Goal: Register for event/course

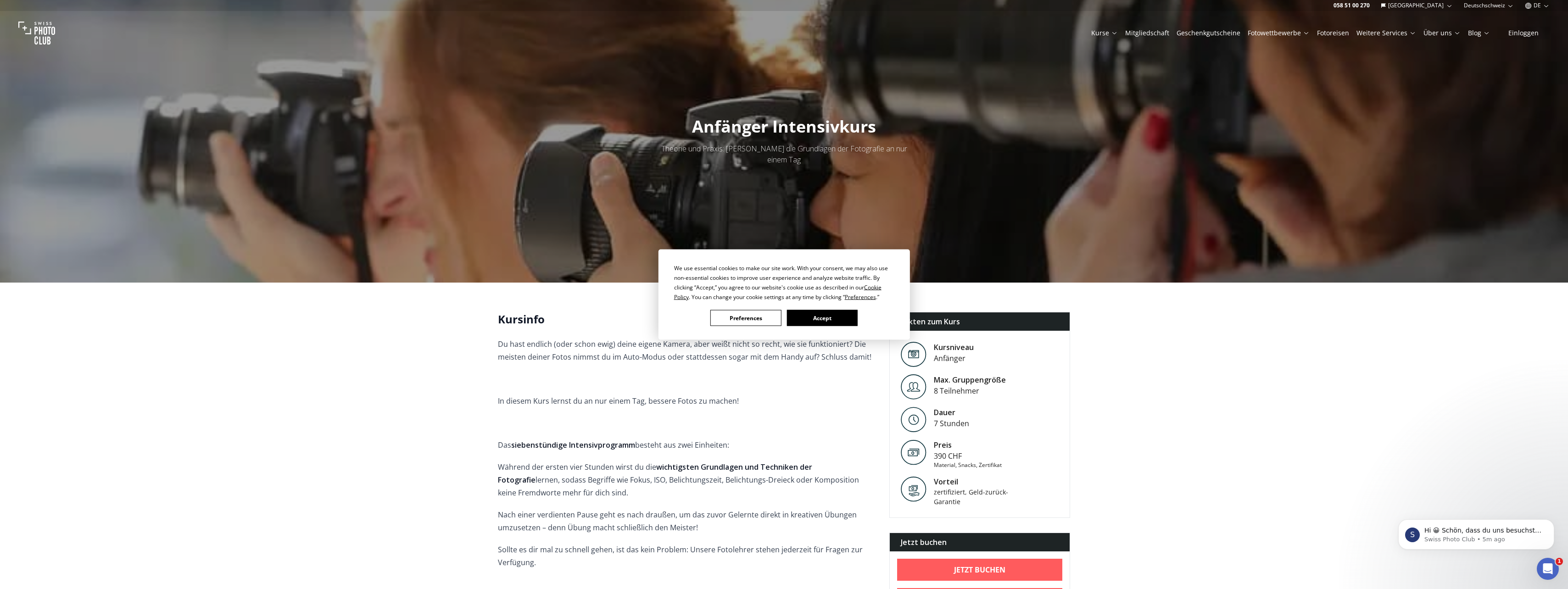
click at [827, 317] on button "Accept" at bounding box center [822, 318] width 71 height 16
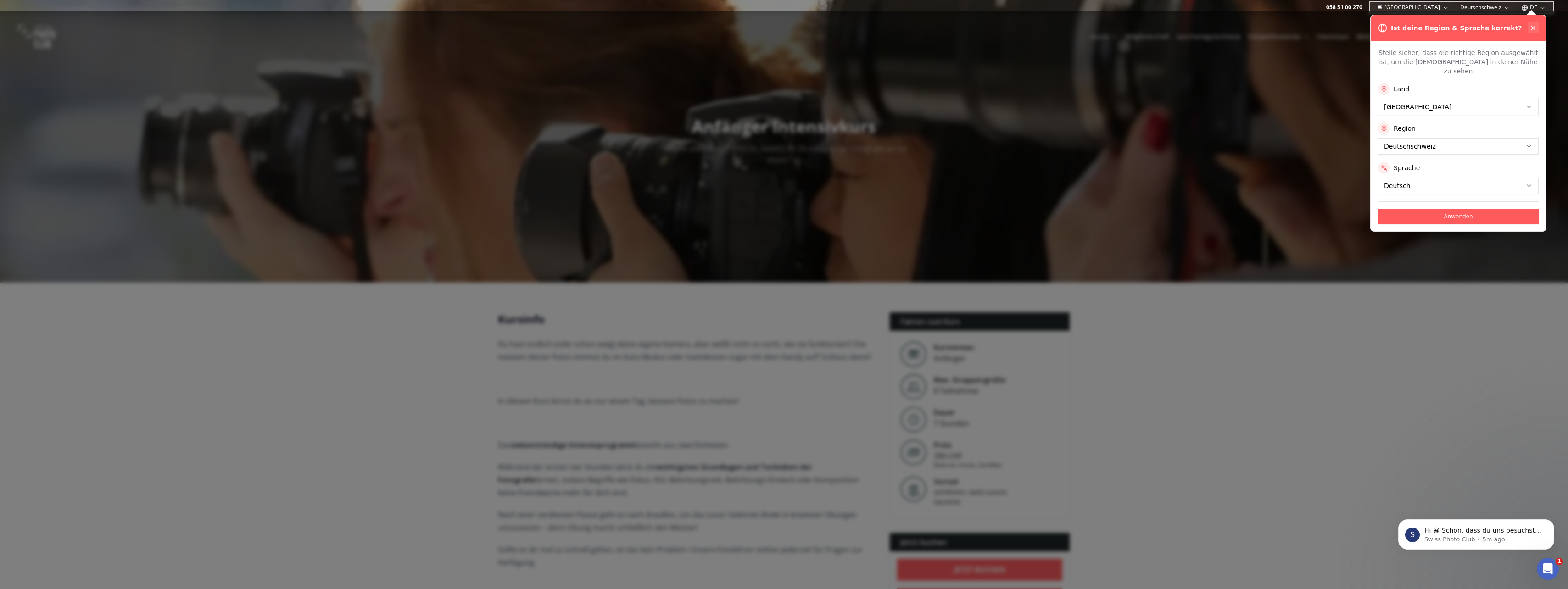
click at [1533, 29] on icon at bounding box center [1533, 28] width 7 height 7
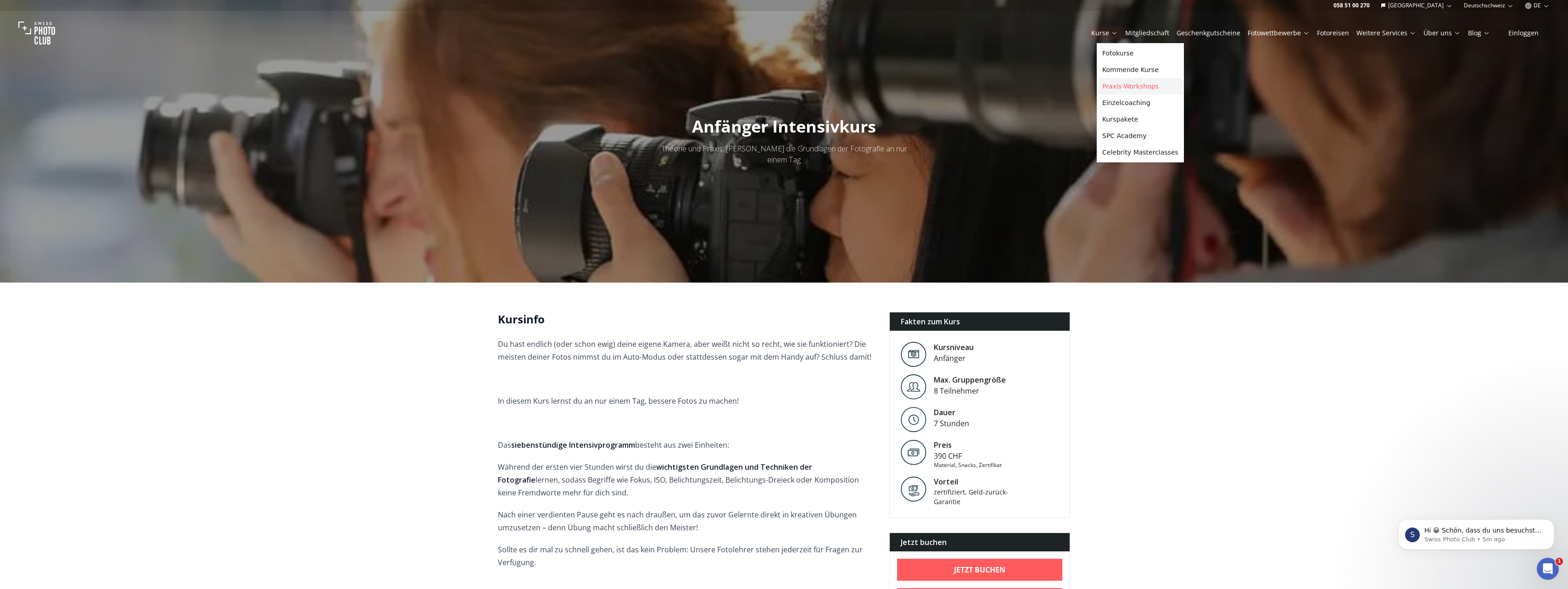
click at [1112, 83] on link "Praxis-Workshops" at bounding box center [1140, 86] width 83 height 16
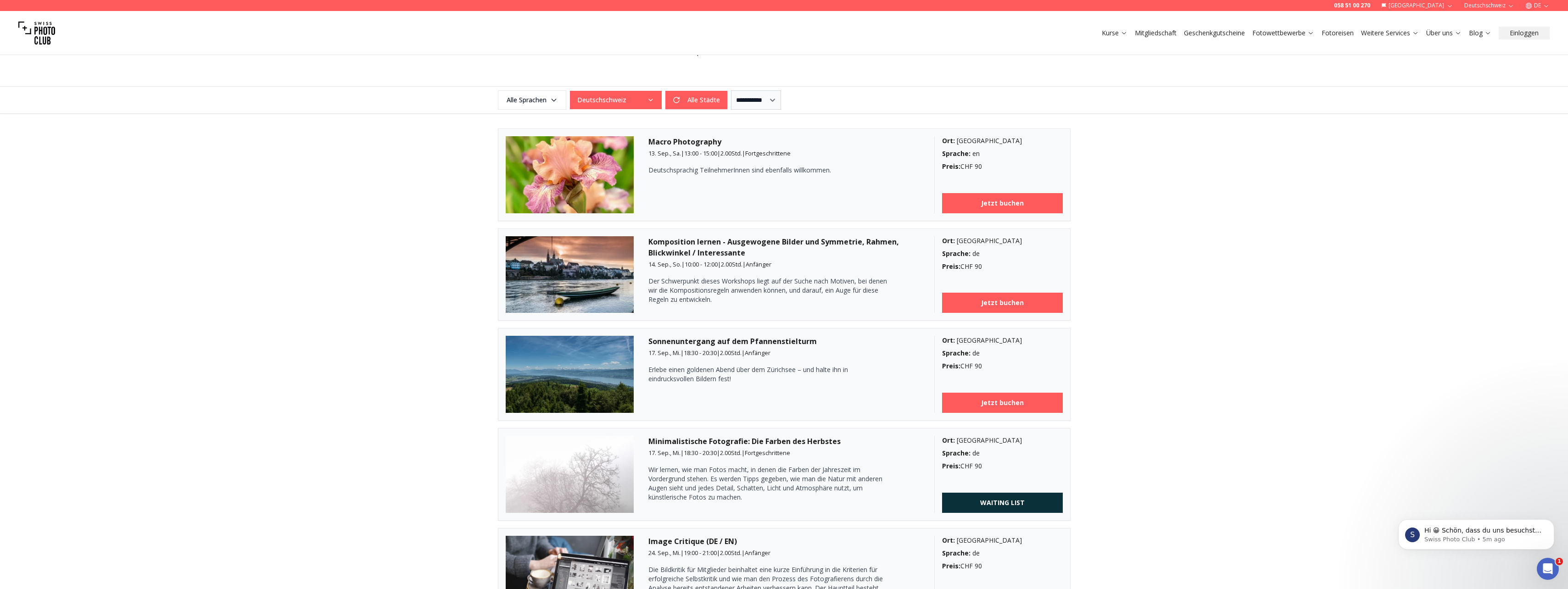
scroll to position [229, 0]
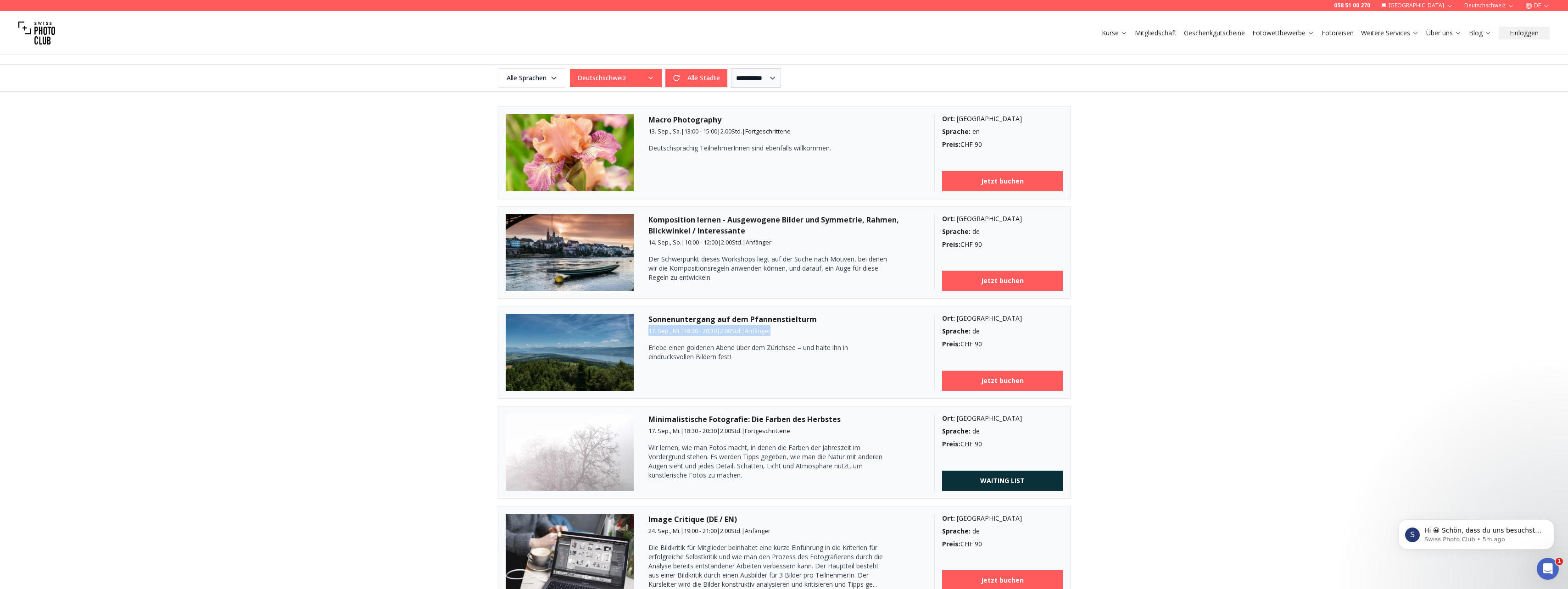
drag, startPoint x: 649, startPoint y: 331, endPoint x: 822, endPoint y: 331, distance: 173.0
click at [822, 331] on div "Sonnenuntergang auf dem Pfannenstielturm [DATE], Mi. | 18:30 - 20:30 | 2.00 Std…" at bounding box center [784, 352] width 271 height 77
drag, startPoint x: 654, startPoint y: 446, endPoint x: 864, endPoint y: 476, distance: 212.1
click at [864, 476] on p "Wir lernen, wie man Fotos macht, in denen die Farben der Jahreszeit im Vordergr…" at bounding box center [768, 461] width 239 height 37
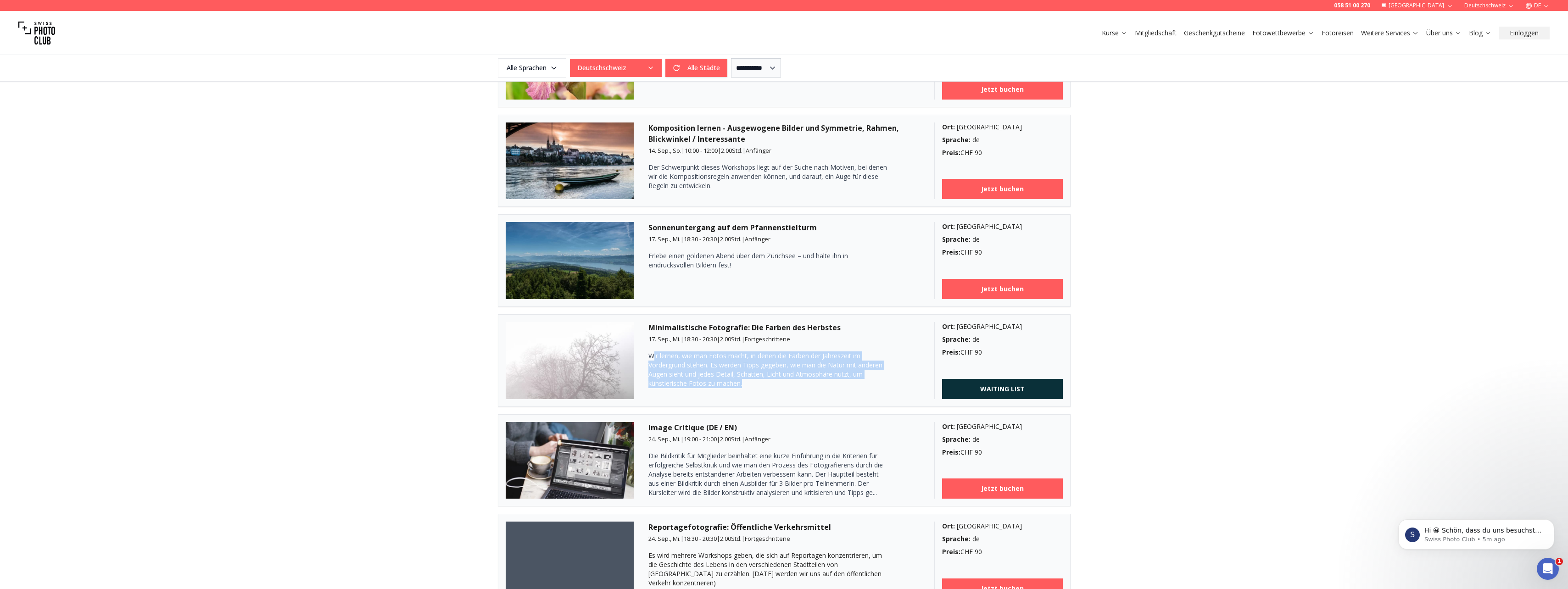
scroll to position [367, 0]
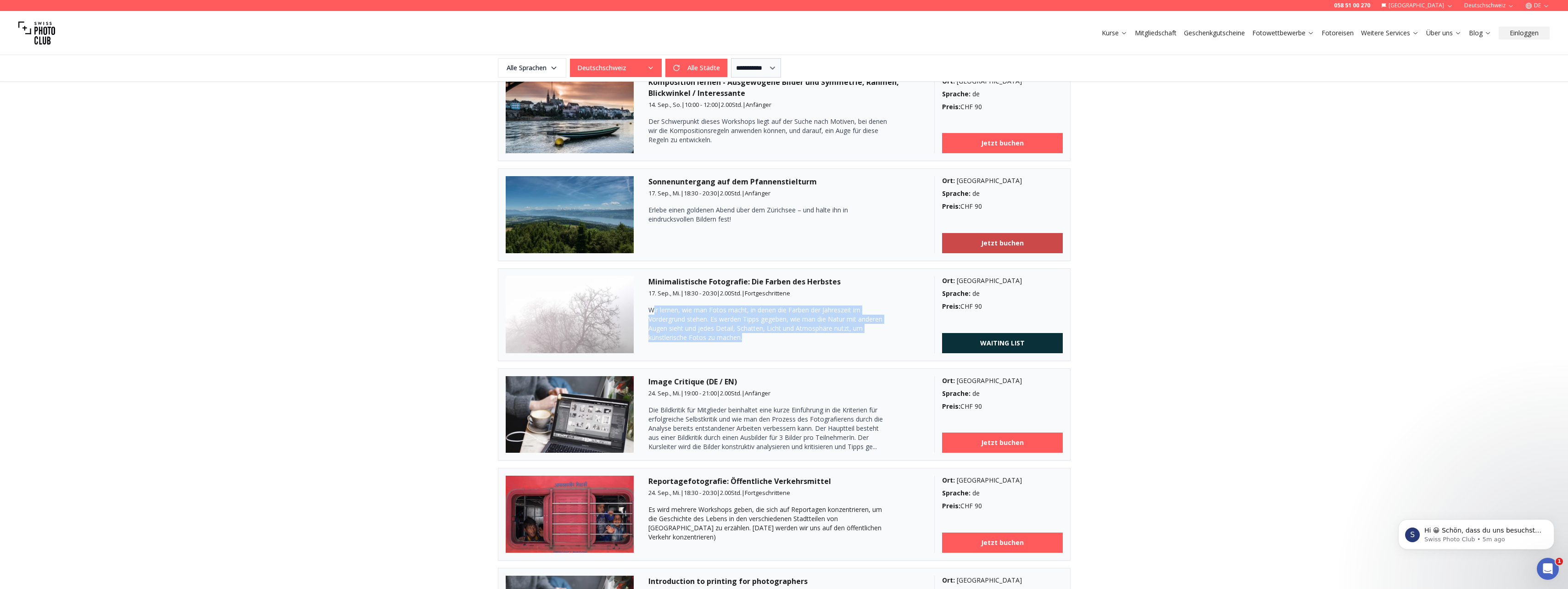
click at [1026, 249] on link "Jetzt buchen" at bounding box center [1003, 243] width 121 height 20
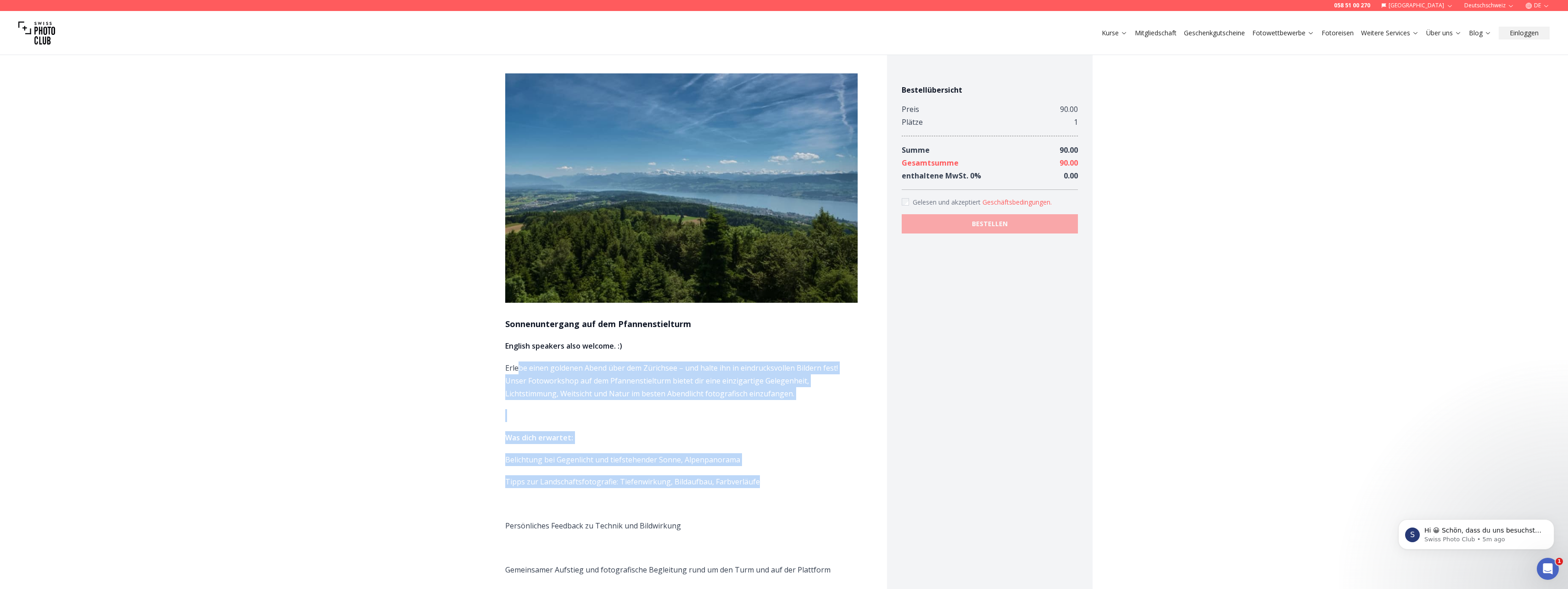
drag, startPoint x: 516, startPoint y: 368, endPoint x: 805, endPoint y: 474, distance: 307.8
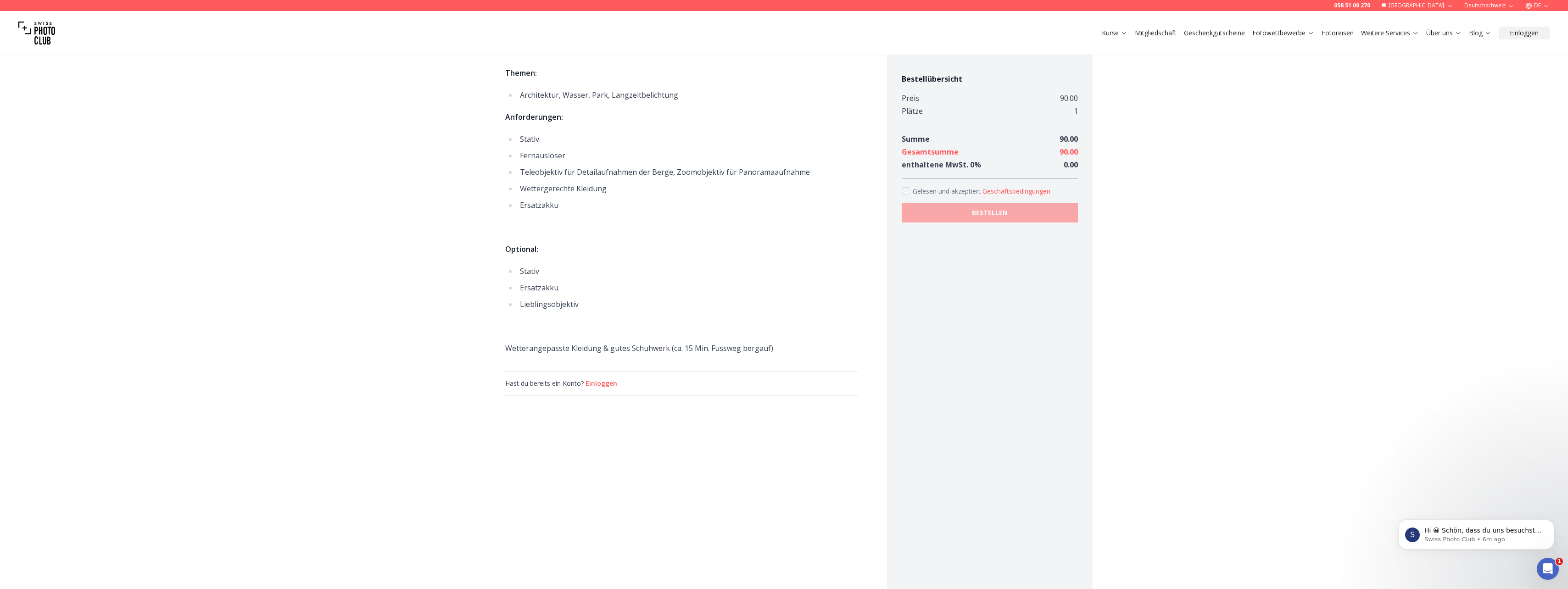
scroll to position [642, 0]
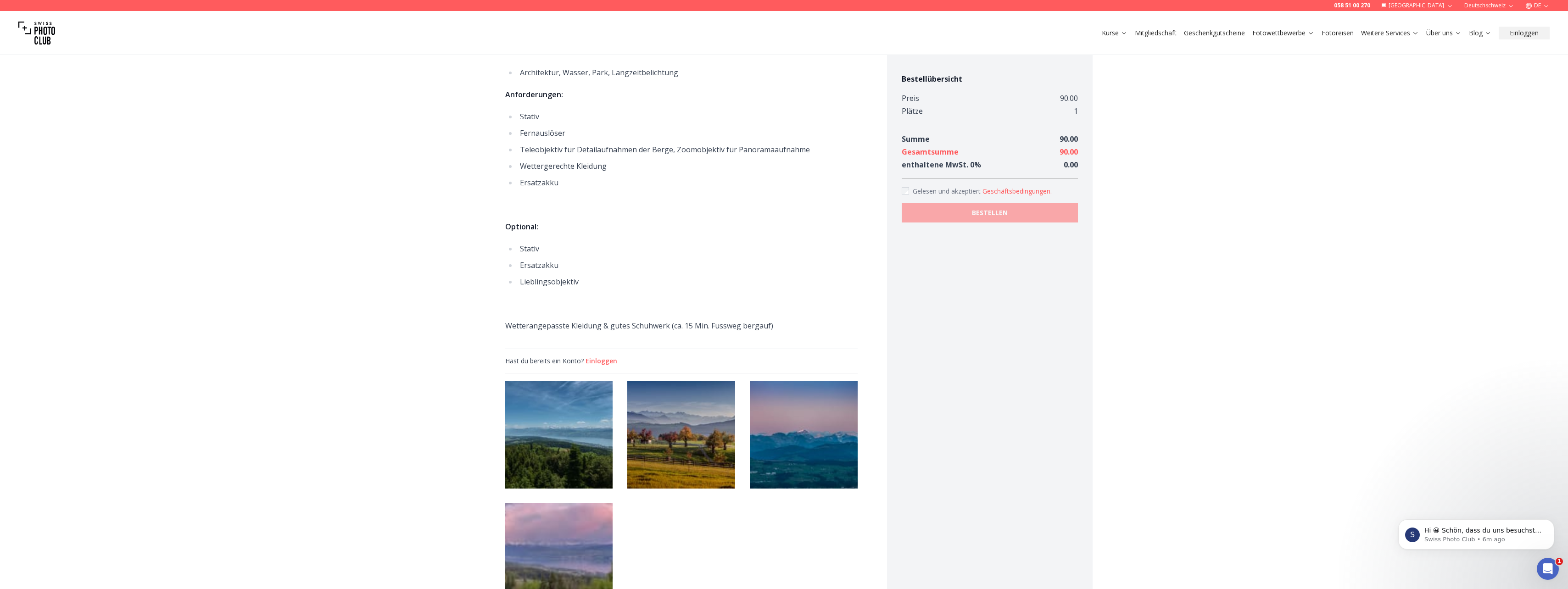
click at [565, 418] on img at bounding box center [559, 434] width 108 height 108
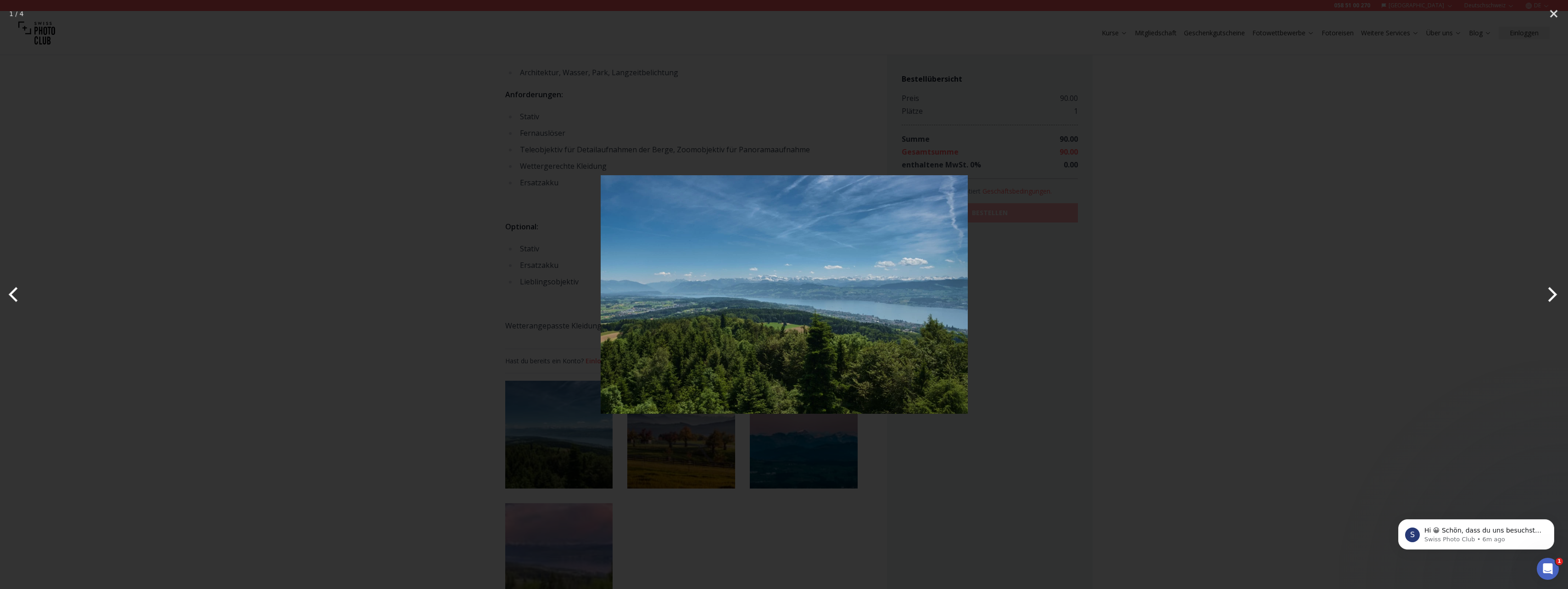
click at [1549, 291] on button "Next" at bounding box center [1550, 294] width 35 height 46
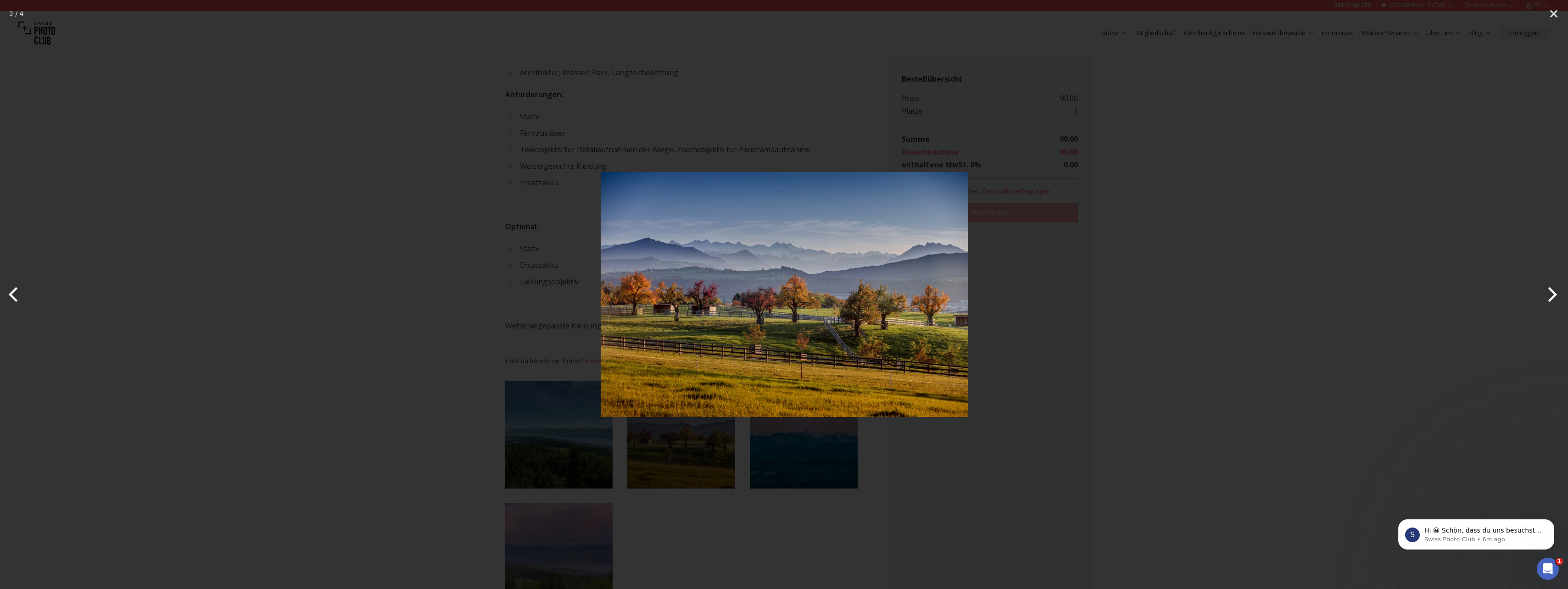
click at [1549, 292] on button "Next" at bounding box center [1550, 294] width 35 height 46
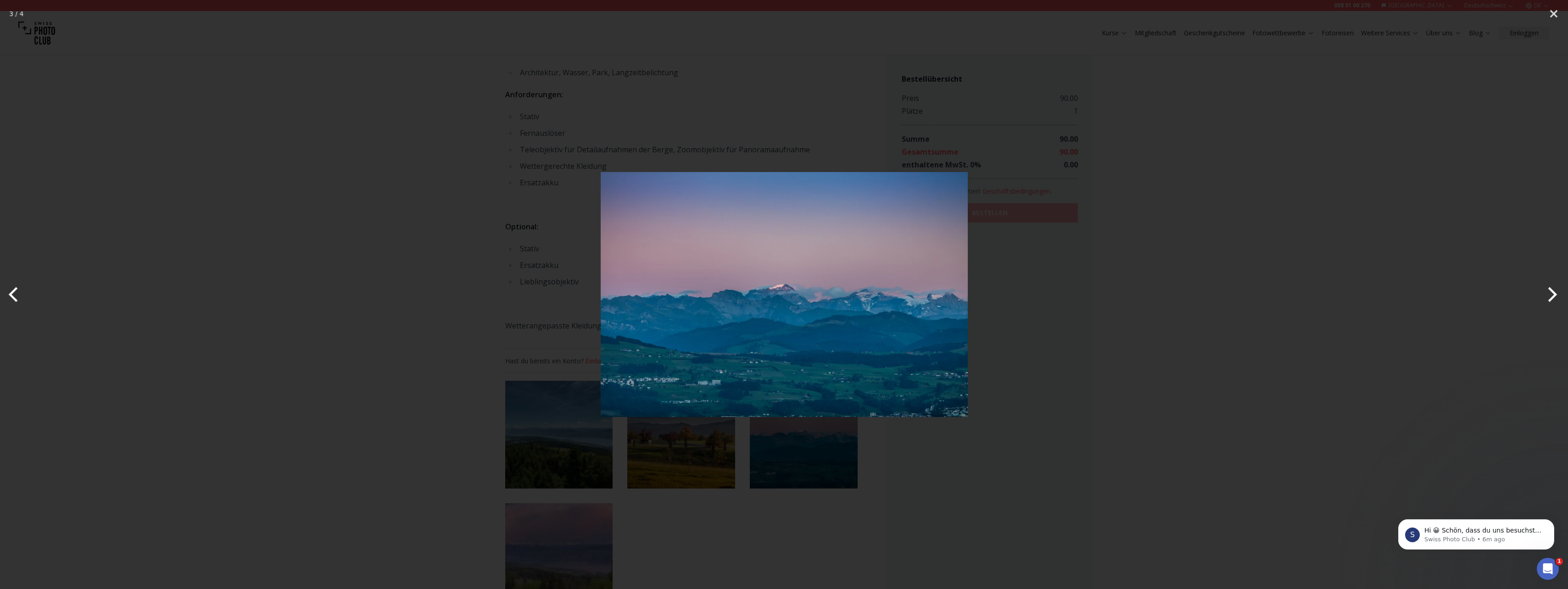
click at [1549, 292] on button "Next" at bounding box center [1550, 294] width 35 height 46
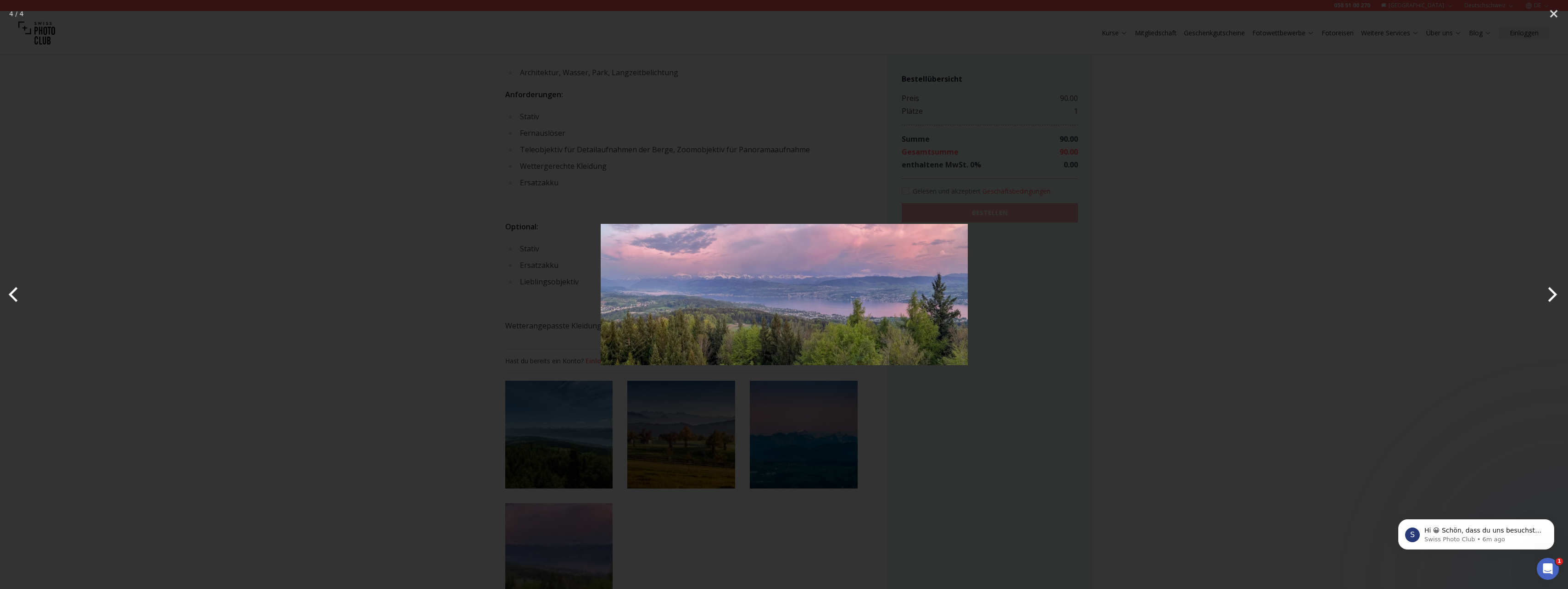
click at [1549, 292] on button "Next" at bounding box center [1550, 294] width 35 height 46
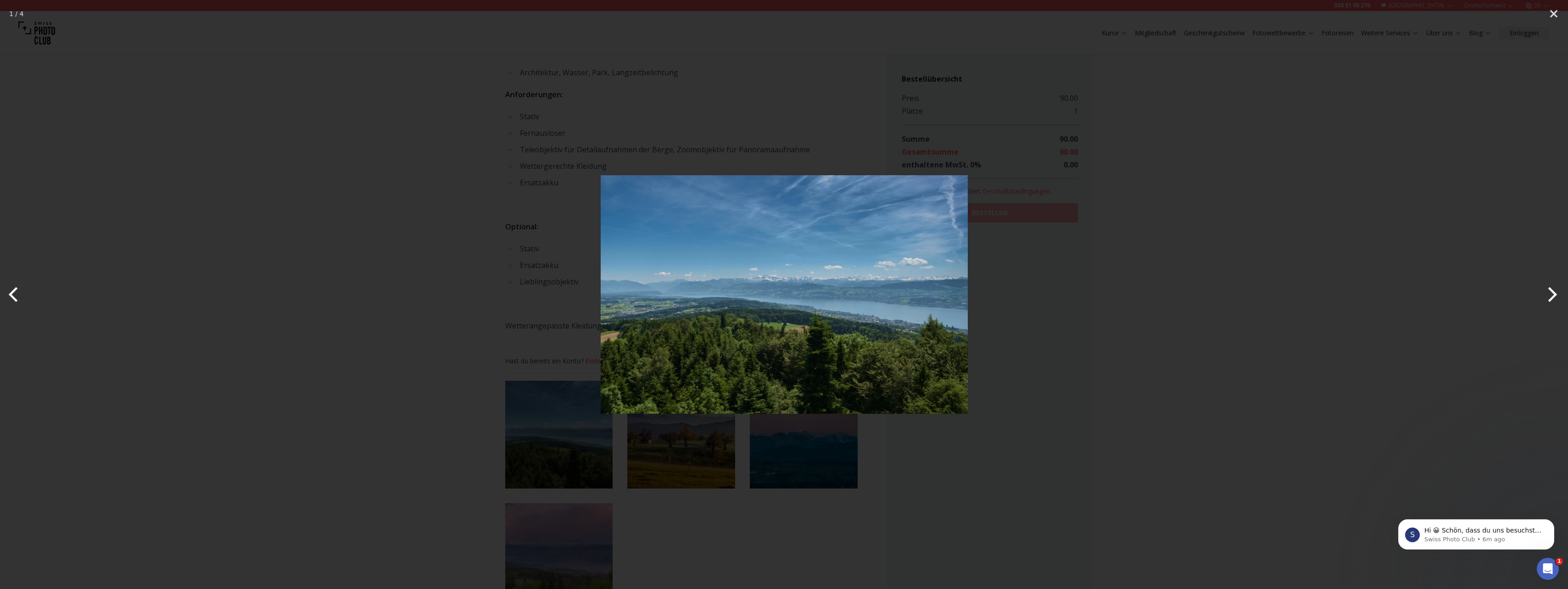
click at [1549, 292] on button "Next" at bounding box center [1550, 294] width 35 height 46
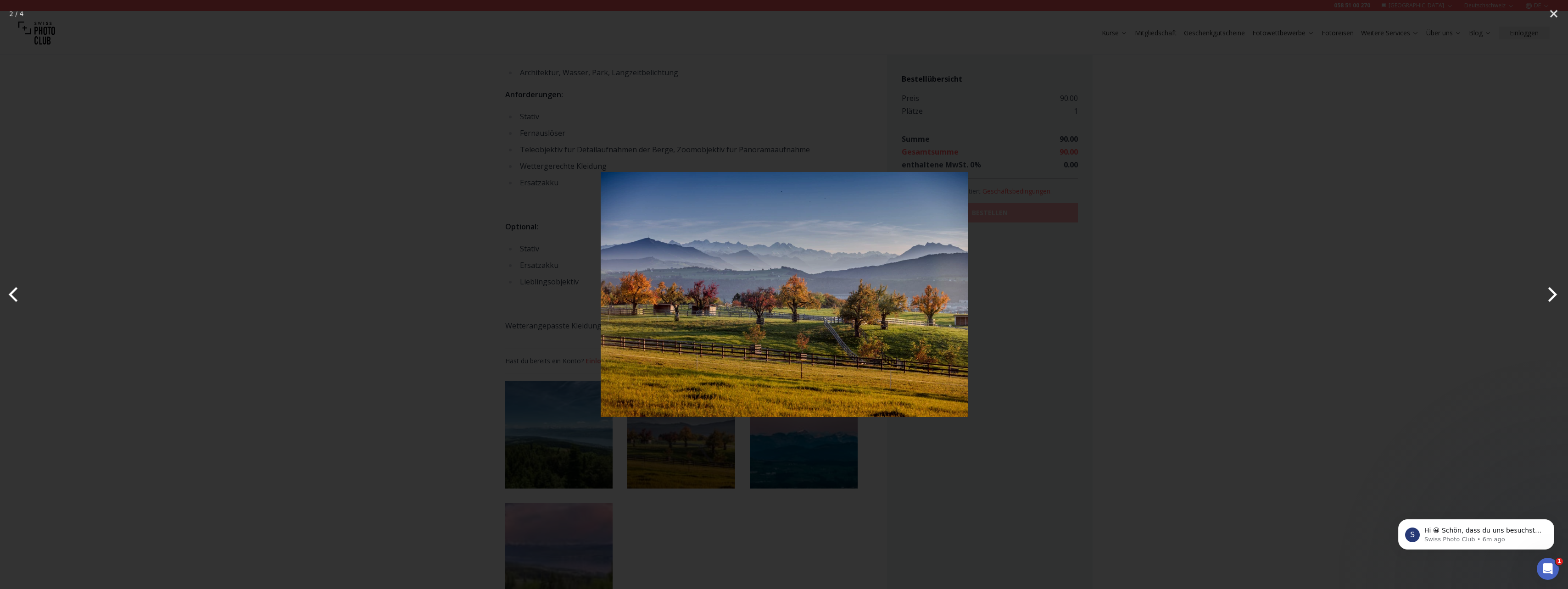
click at [1547, 293] on button "Next" at bounding box center [1550, 294] width 35 height 46
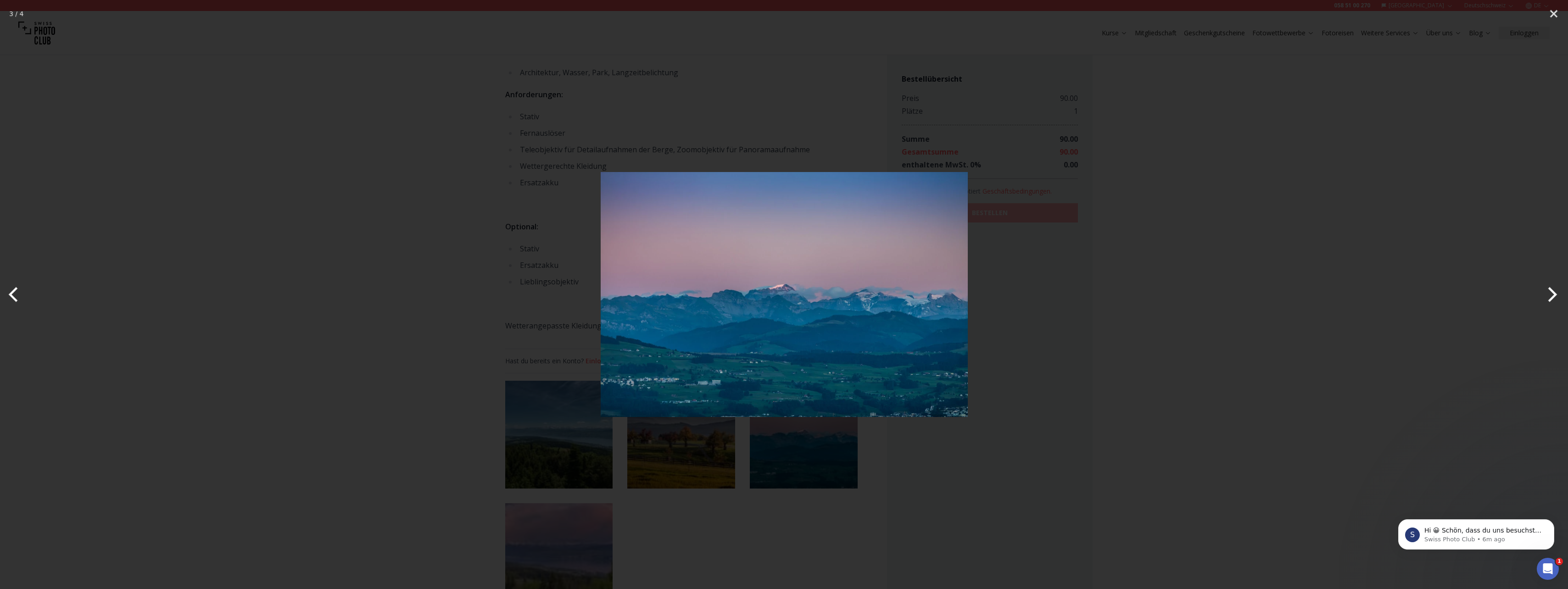
click at [1547, 293] on button "Next" at bounding box center [1550, 294] width 35 height 46
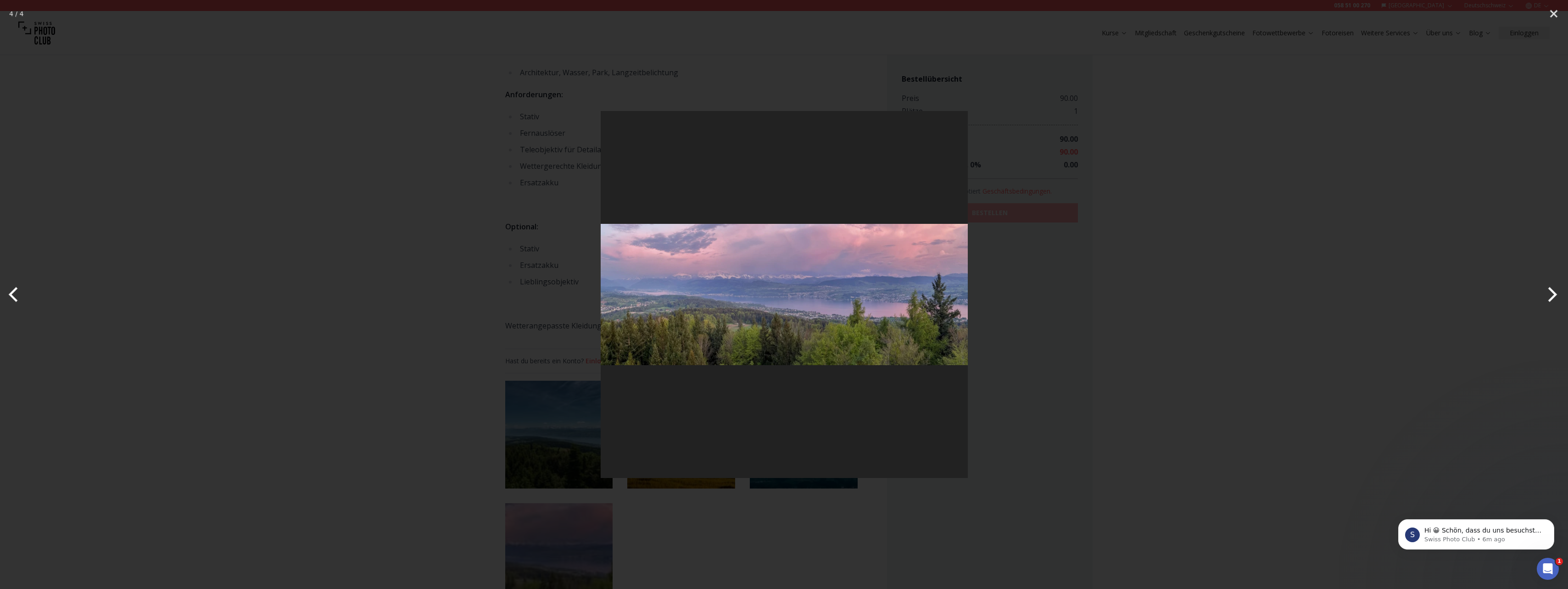
click at [1547, 293] on button "Next" at bounding box center [1550, 294] width 35 height 46
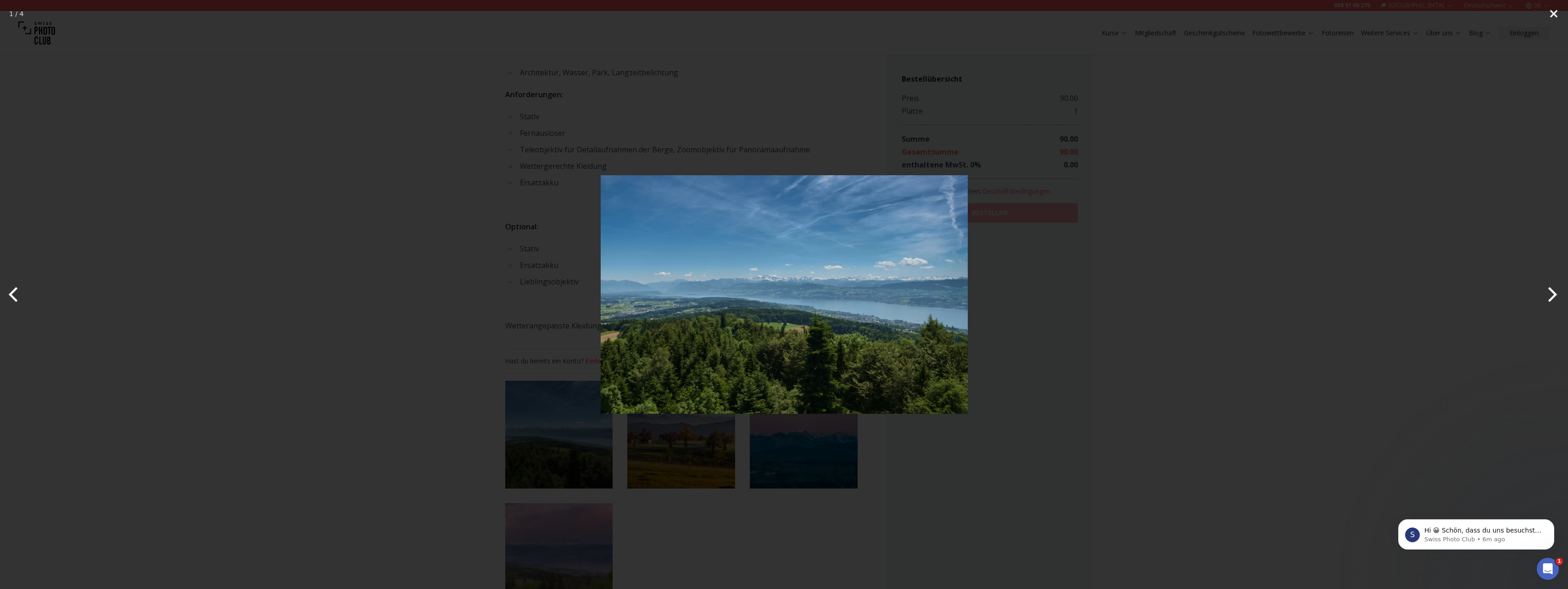
click at [1552, 14] on button "Close" at bounding box center [1554, 13] width 23 height 27
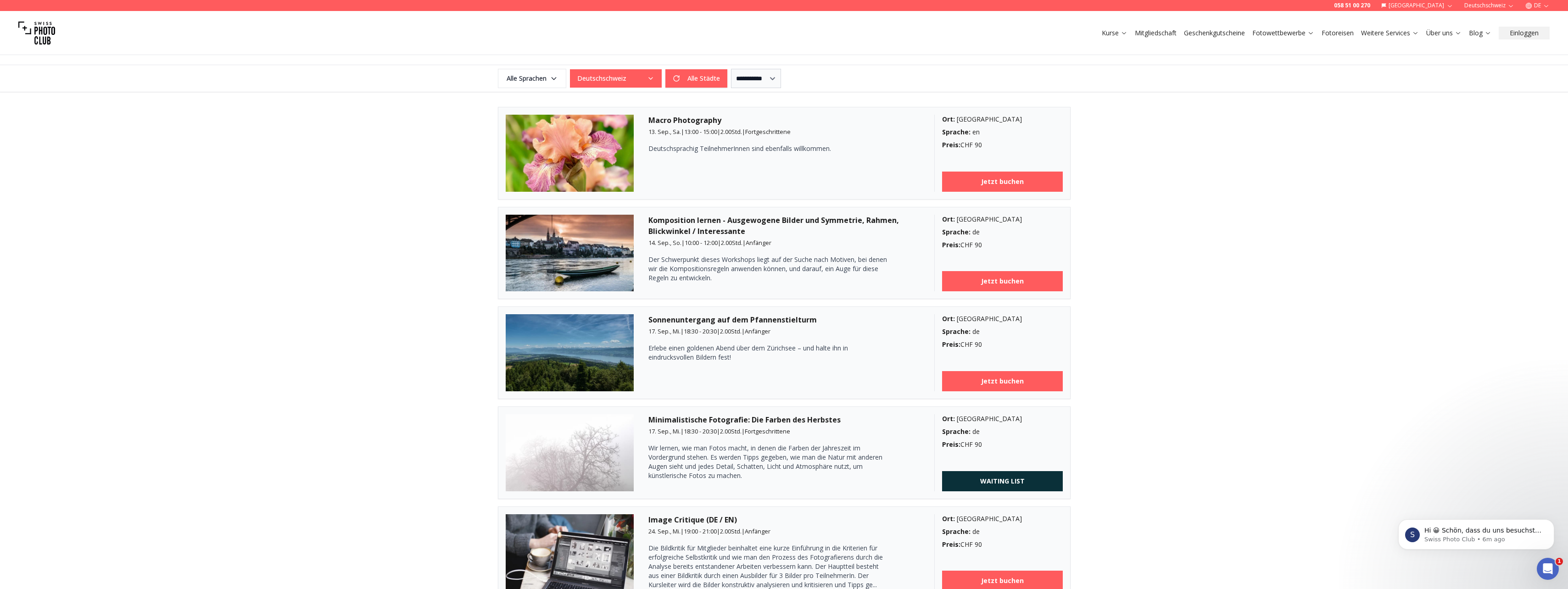
scroll to position [275, 0]
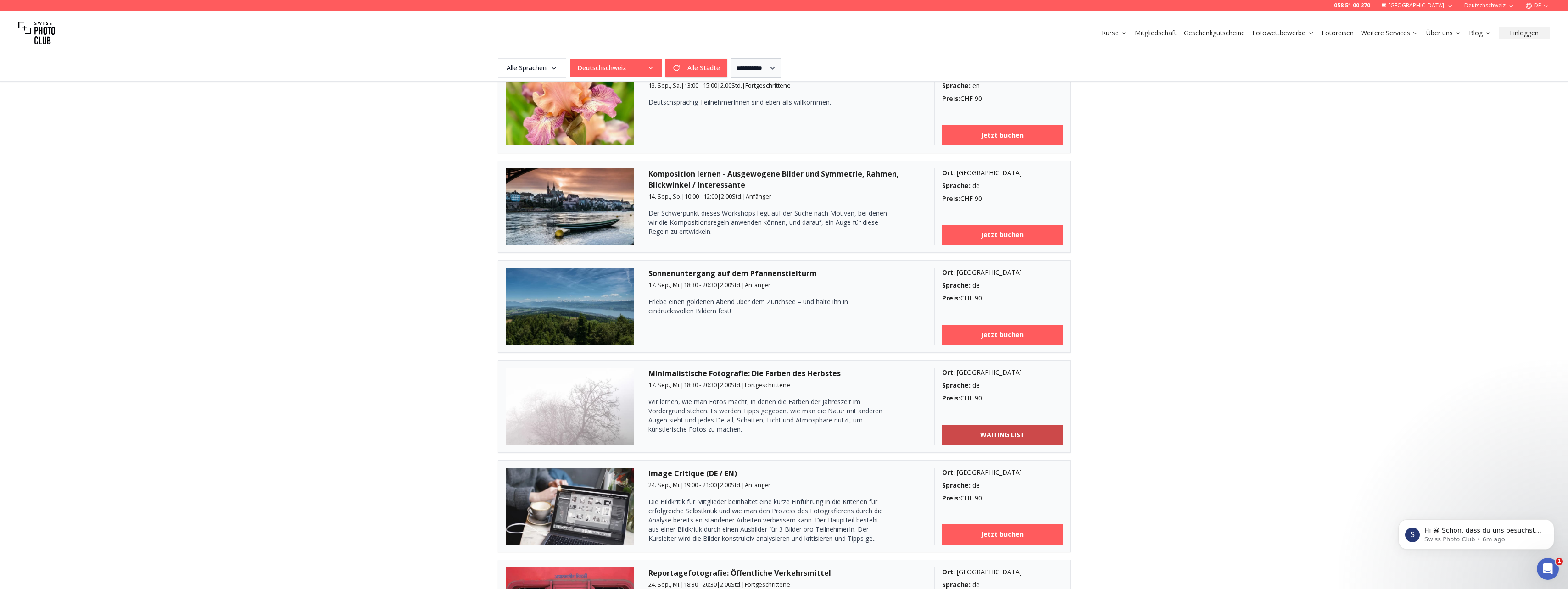
click at [1006, 434] on b "WAITING LIST" at bounding box center [1002, 434] width 44 height 9
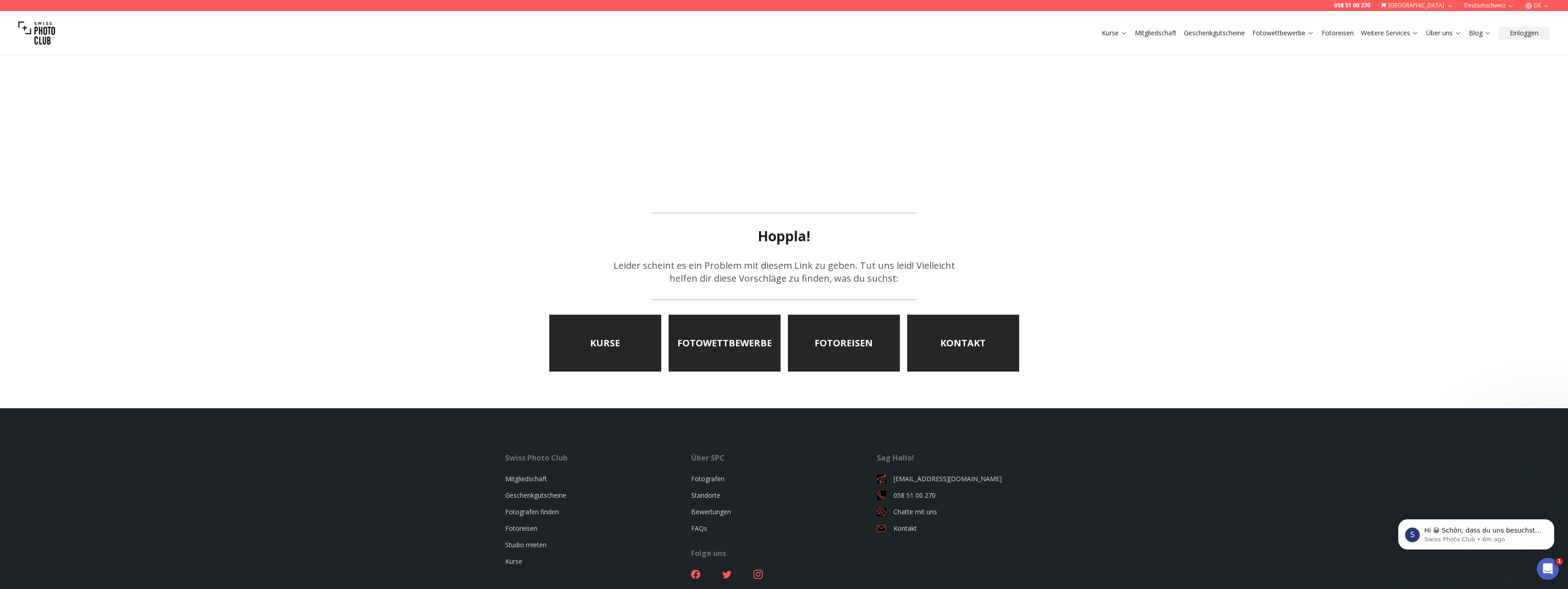
scroll to position [46, 0]
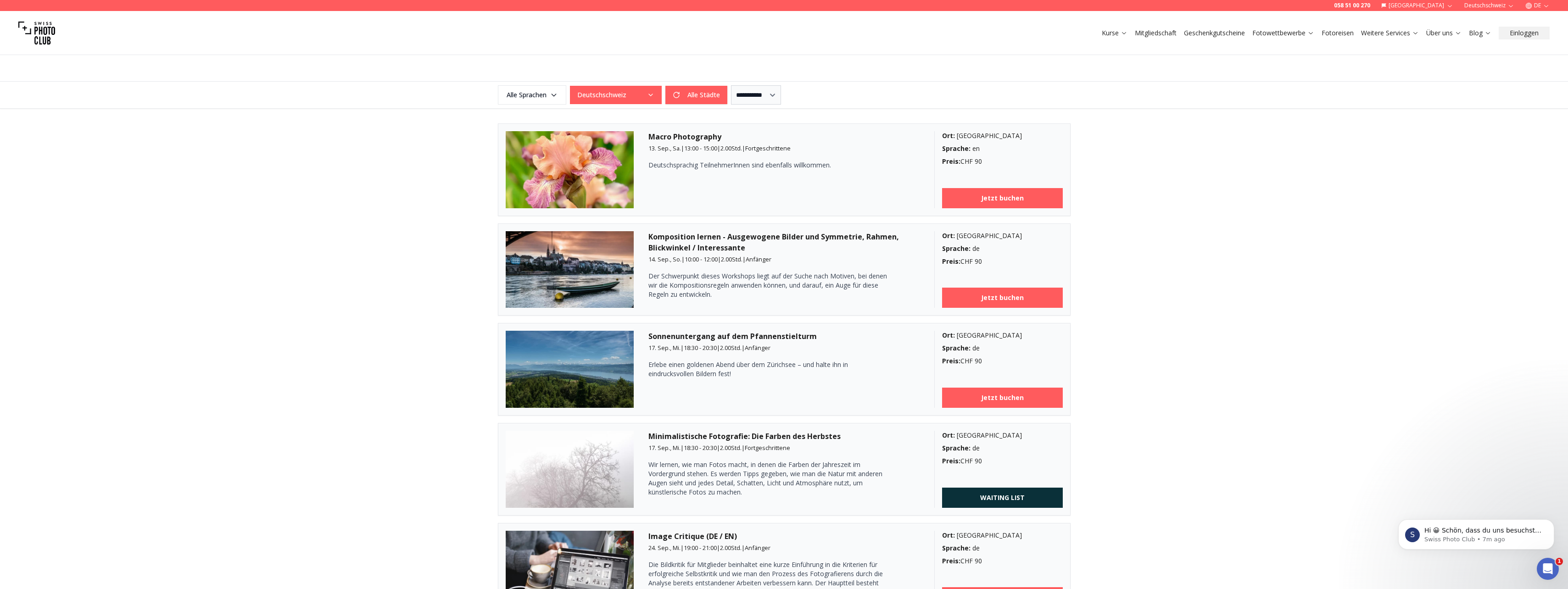
scroll to position [276, 0]
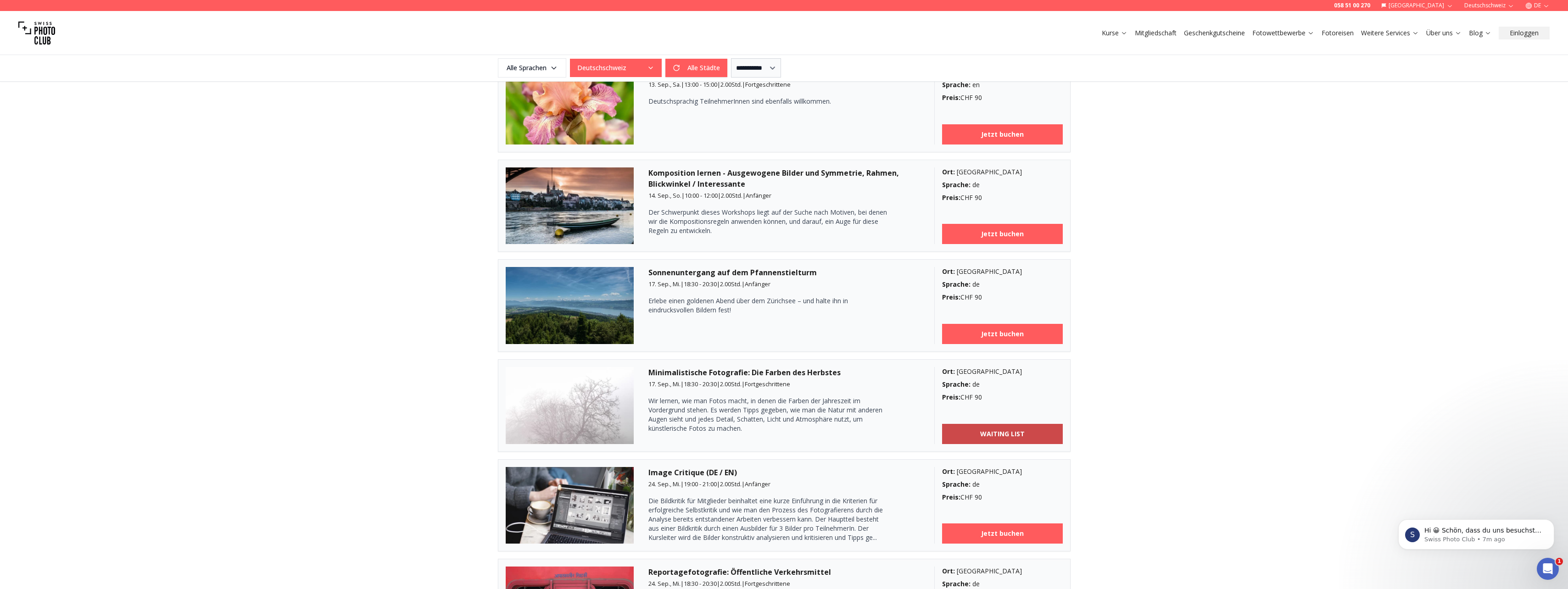
click at [985, 433] on b "WAITING LIST" at bounding box center [1002, 434] width 44 height 9
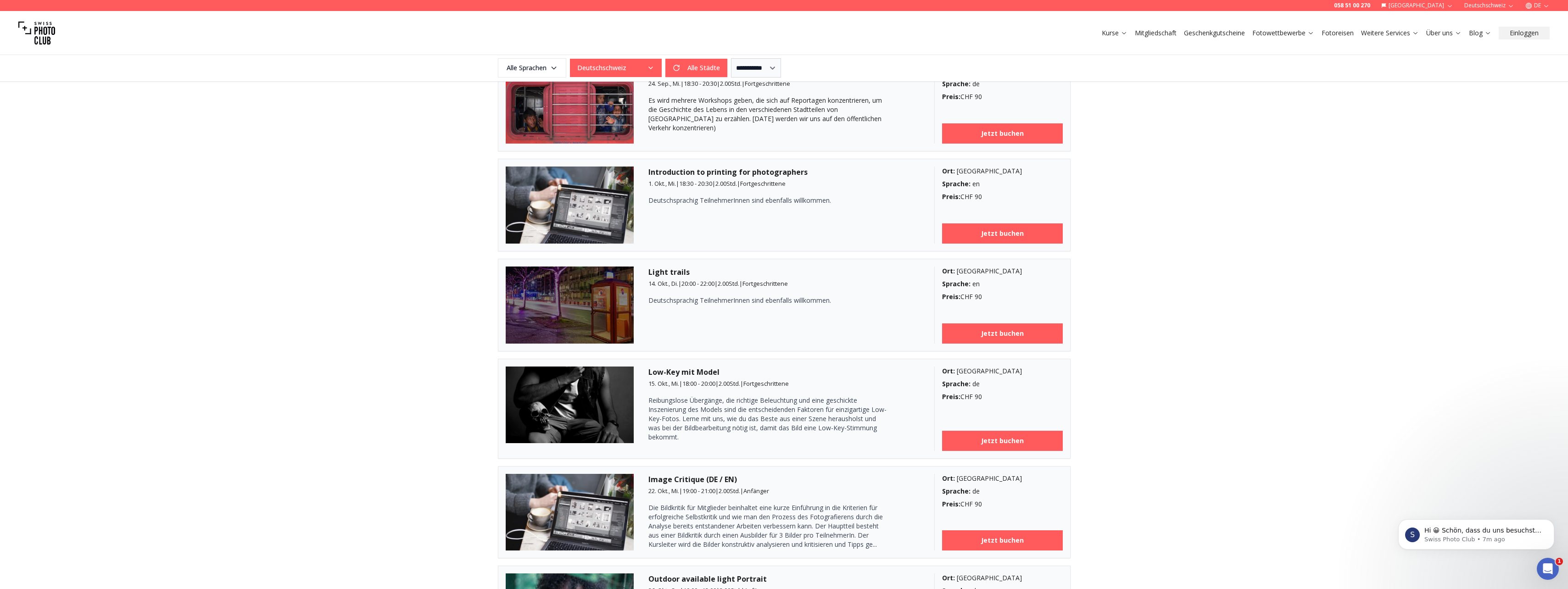
scroll to position [789, 0]
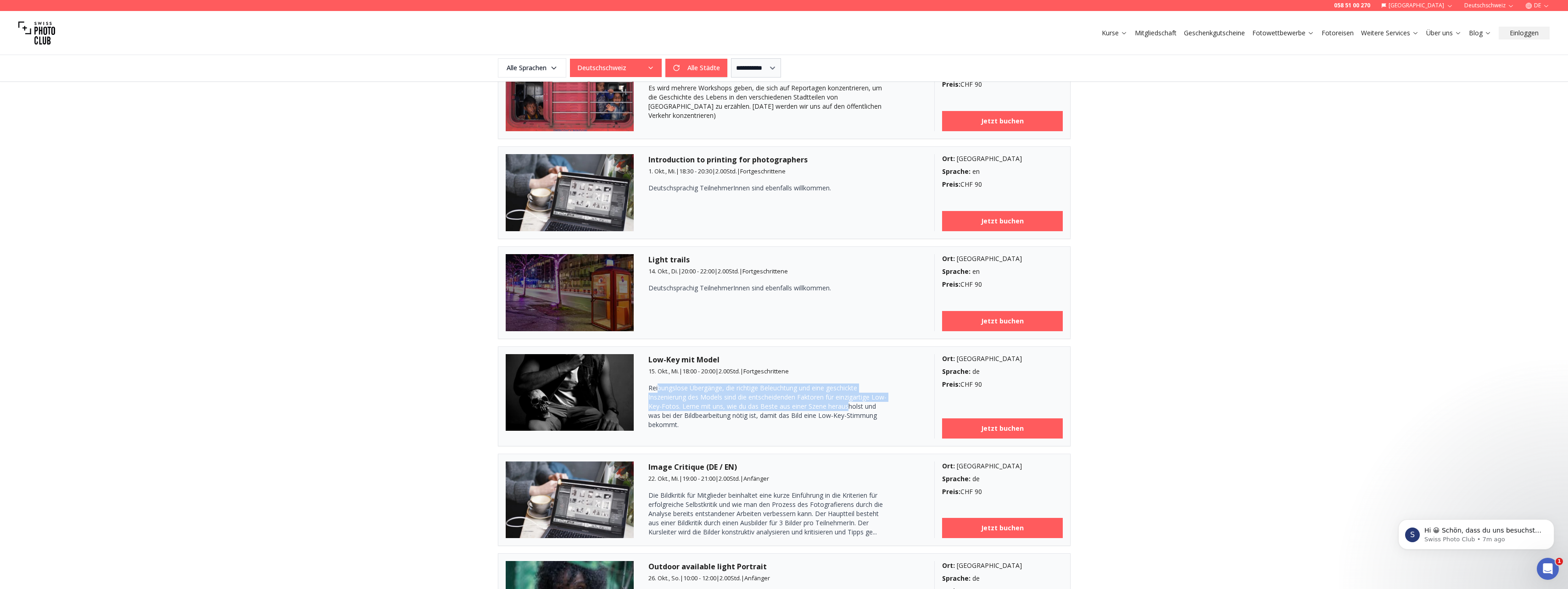
drag, startPoint x: 659, startPoint y: 388, endPoint x: 862, endPoint y: 409, distance: 204.1
click at [862, 409] on p "Reibungslose Übergänge, die richtige Beleuchtung und eine geschickte Inszenieru…" at bounding box center [768, 406] width 239 height 46
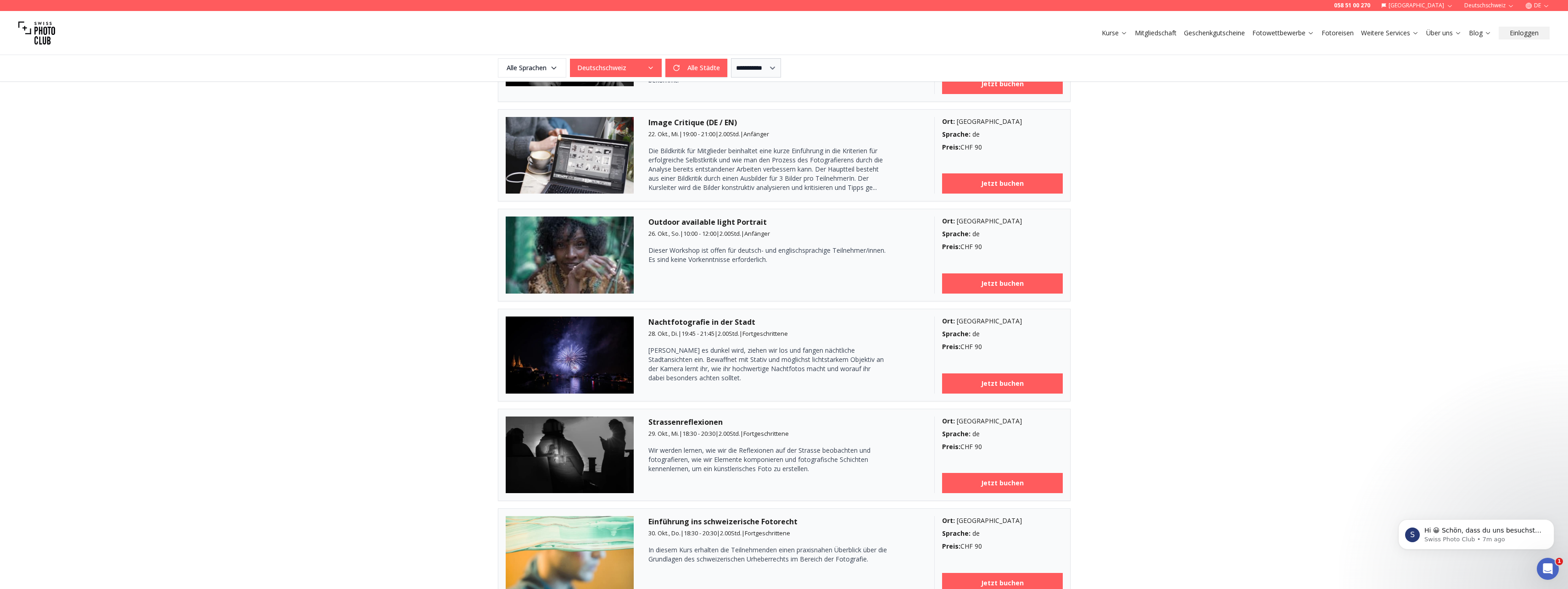
scroll to position [1155, 0]
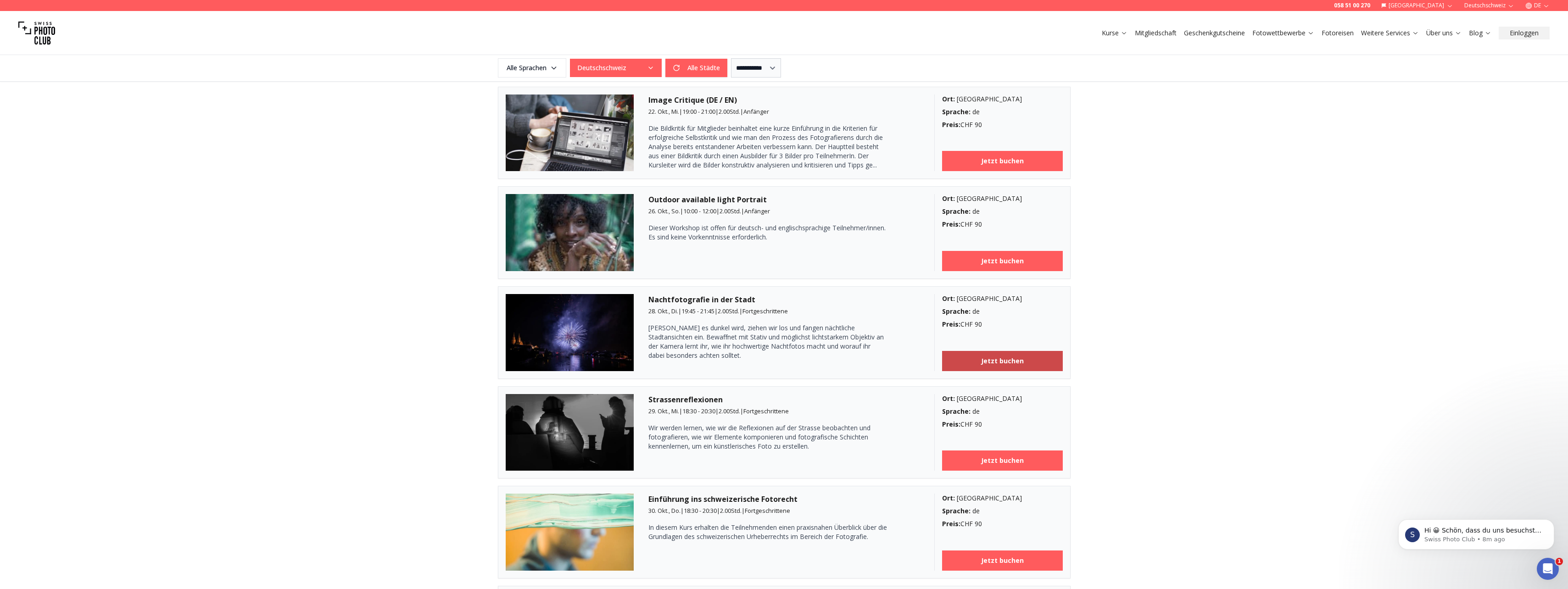
click at [982, 359] on link "Jetzt buchen" at bounding box center [1003, 361] width 121 height 20
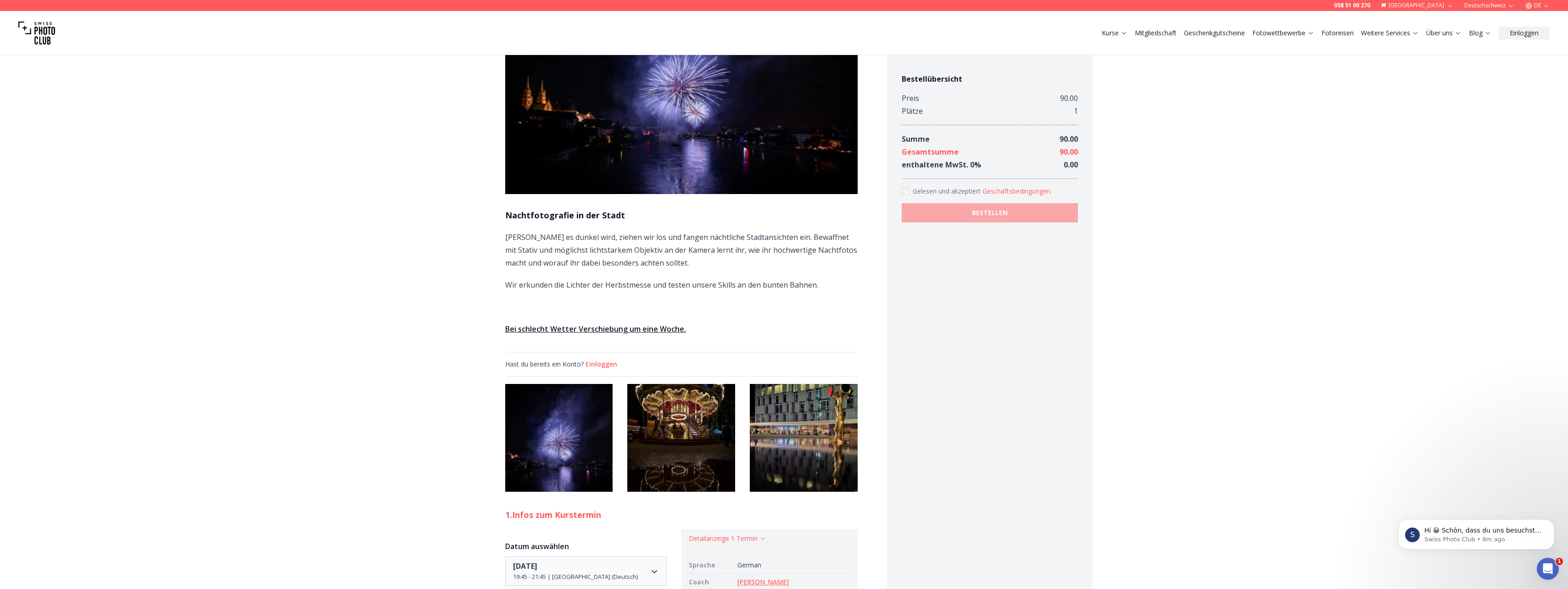
scroll to position [138, 0]
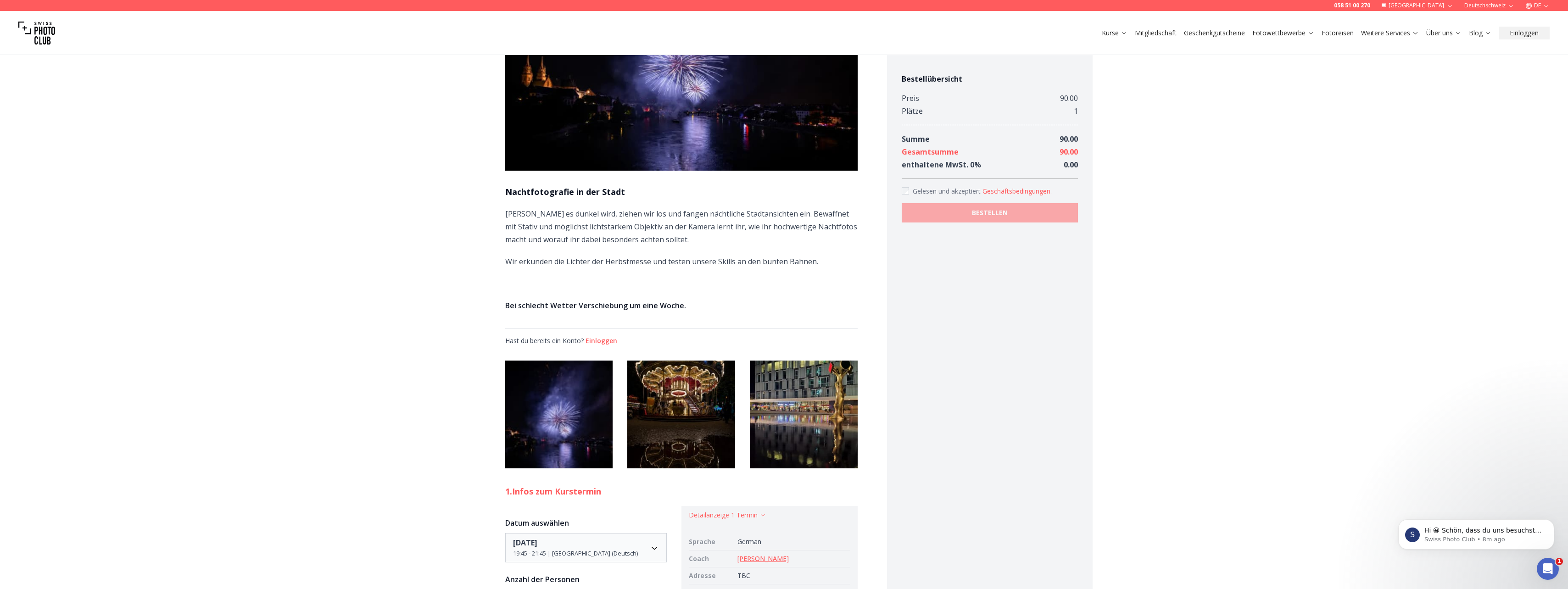
click at [564, 410] on img at bounding box center [559, 414] width 108 height 108
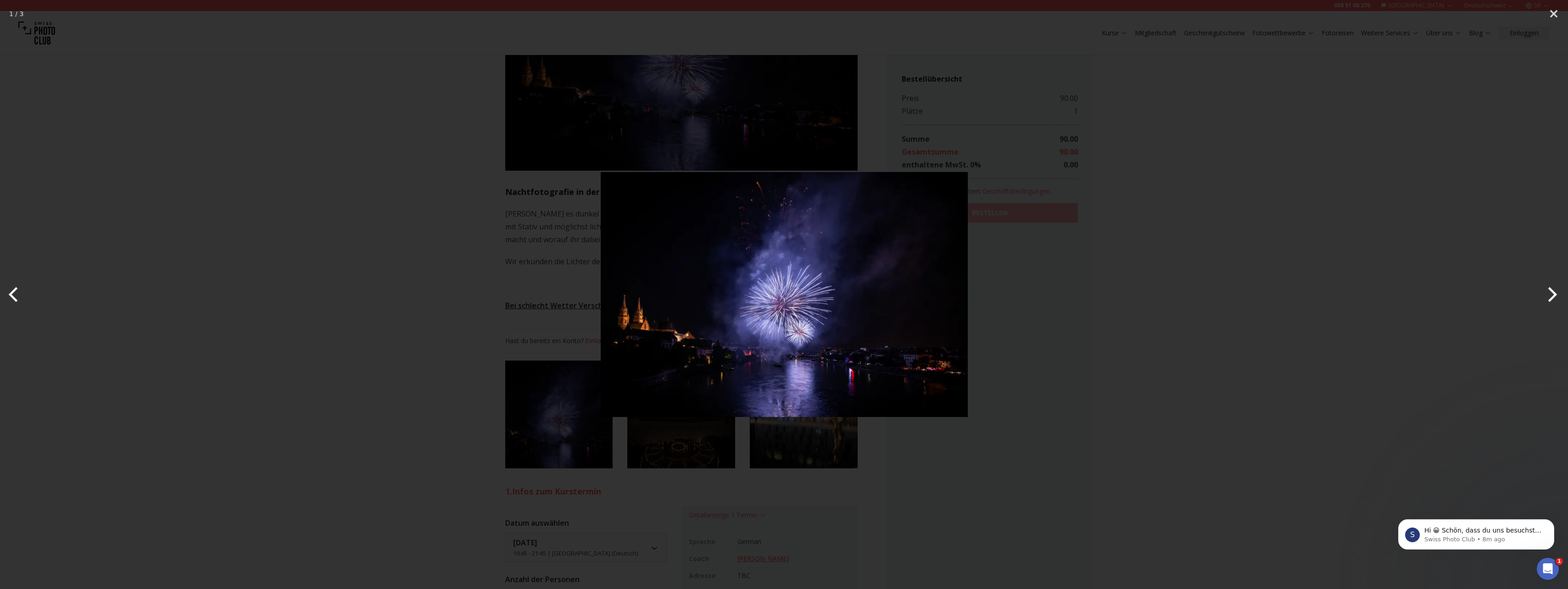
click at [1547, 294] on button "Next" at bounding box center [1550, 294] width 35 height 46
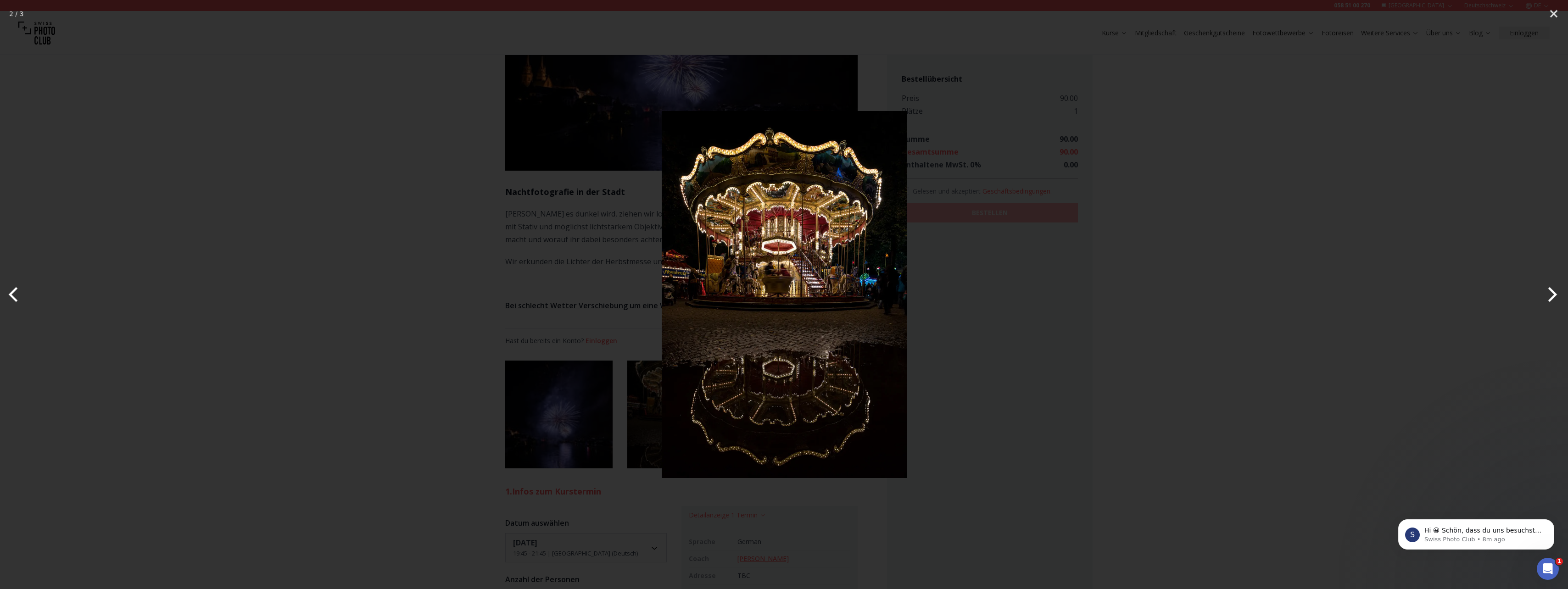
click at [1547, 295] on button "Next" at bounding box center [1550, 294] width 35 height 46
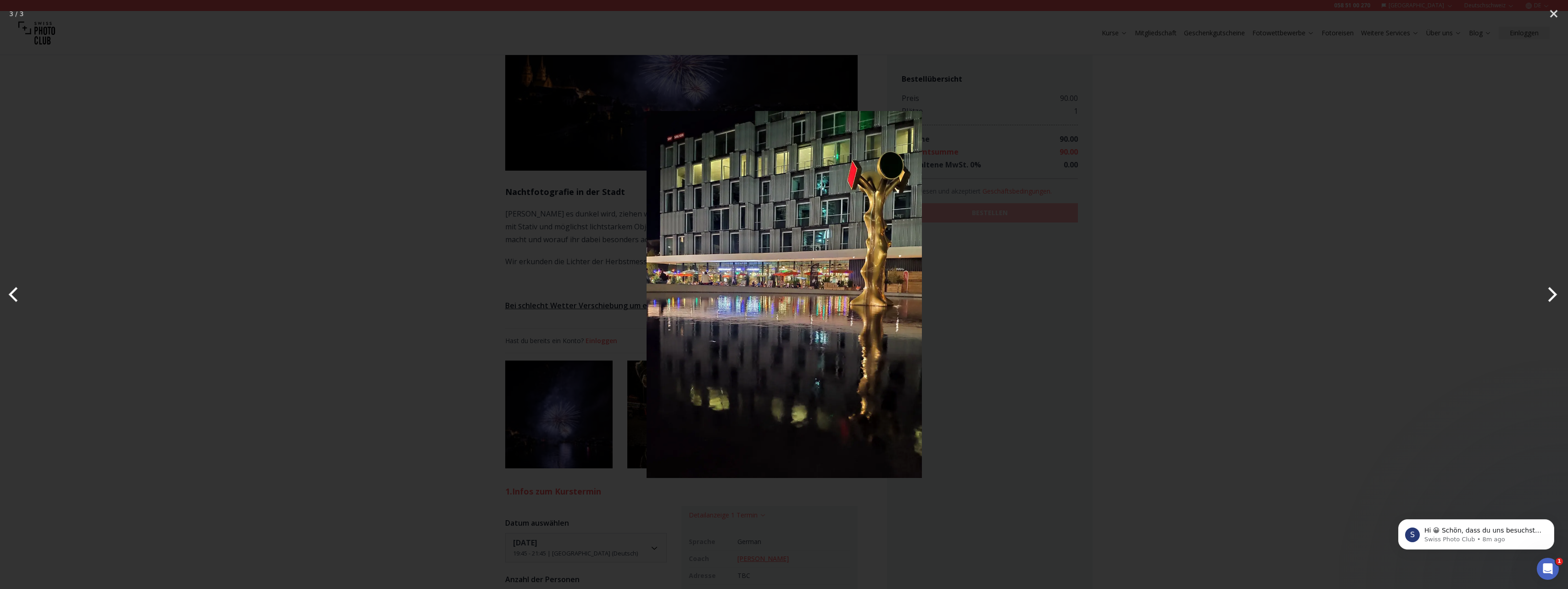
click at [1547, 295] on button "Next" at bounding box center [1550, 294] width 35 height 46
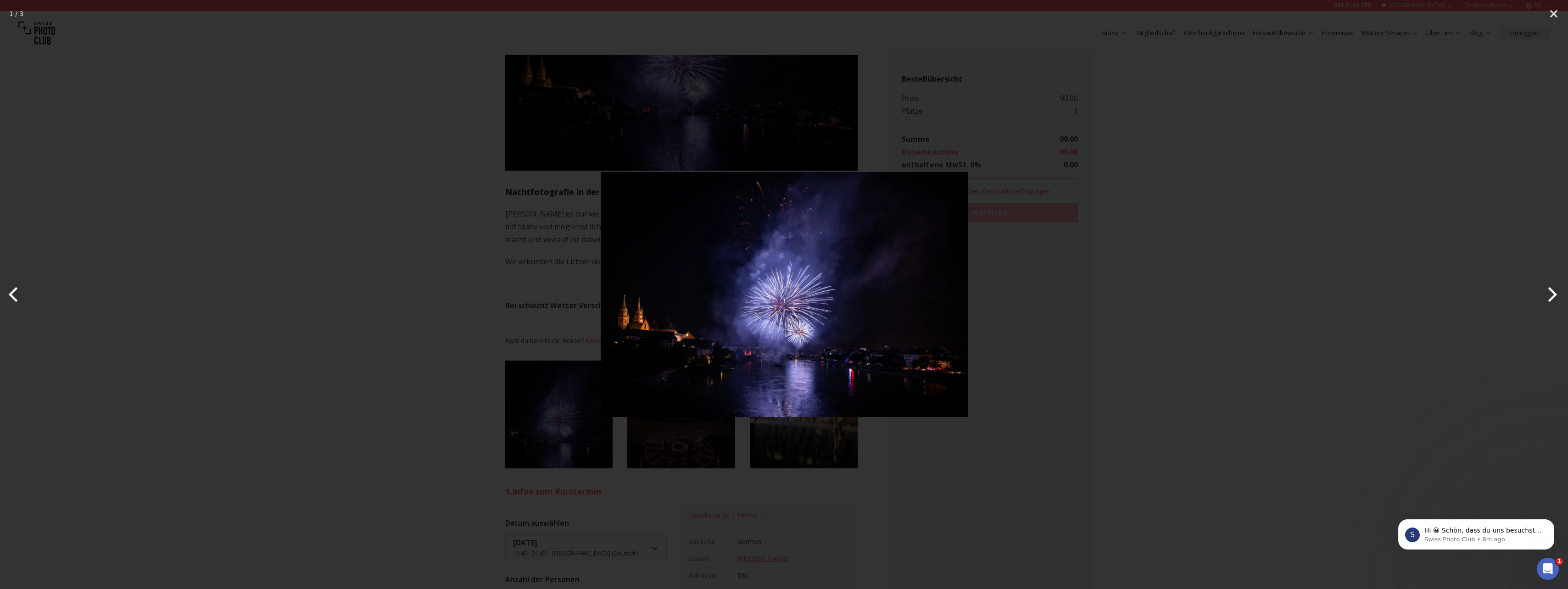
click at [1547, 295] on button "Next" at bounding box center [1550, 294] width 35 height 46
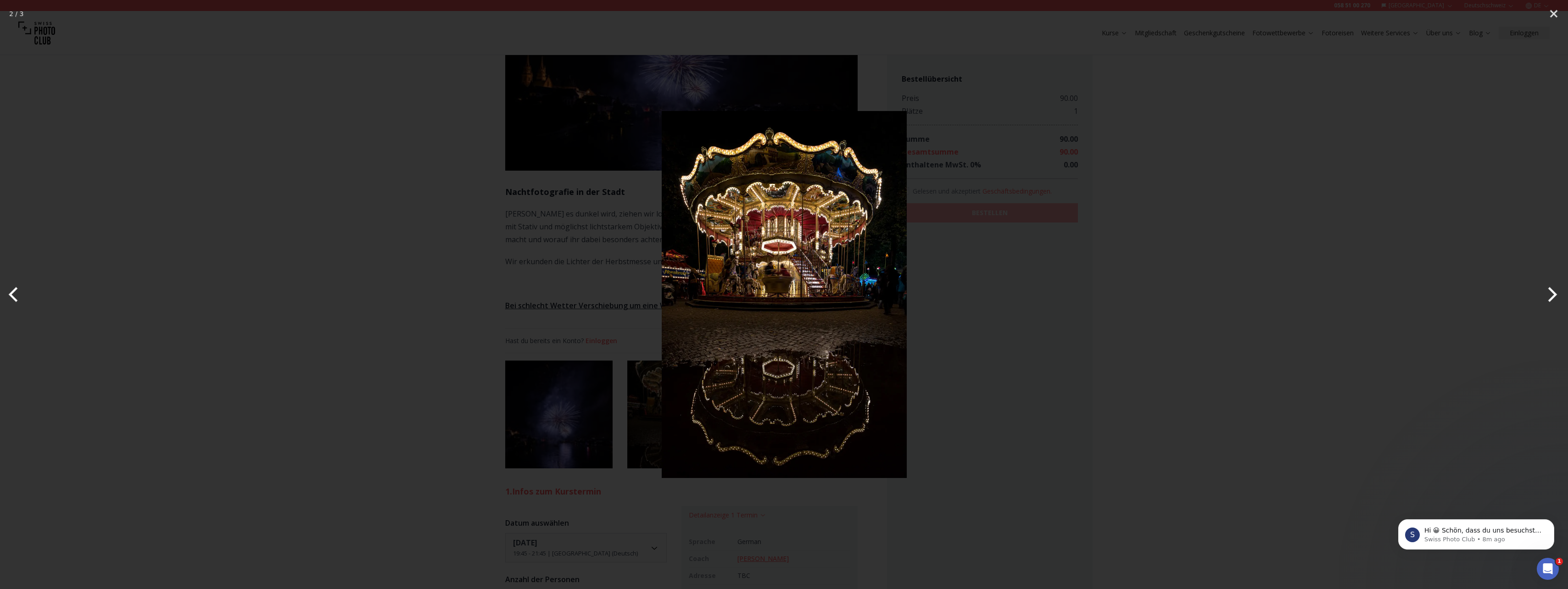
click at [1547, 295] on button "Next" at bounding box center [1550, 294] width 35 height 46
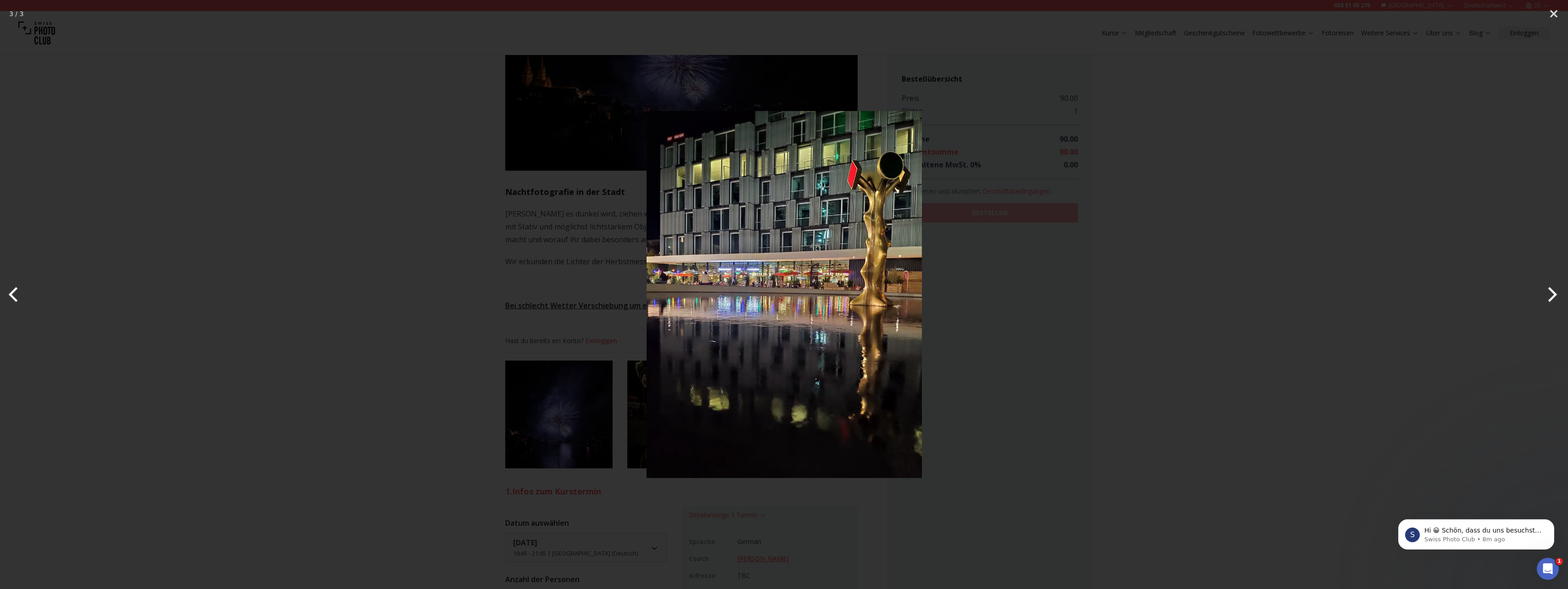
click at [1547, 295] on button "Next" at bounding box center [1550, 294] width 35 height 46
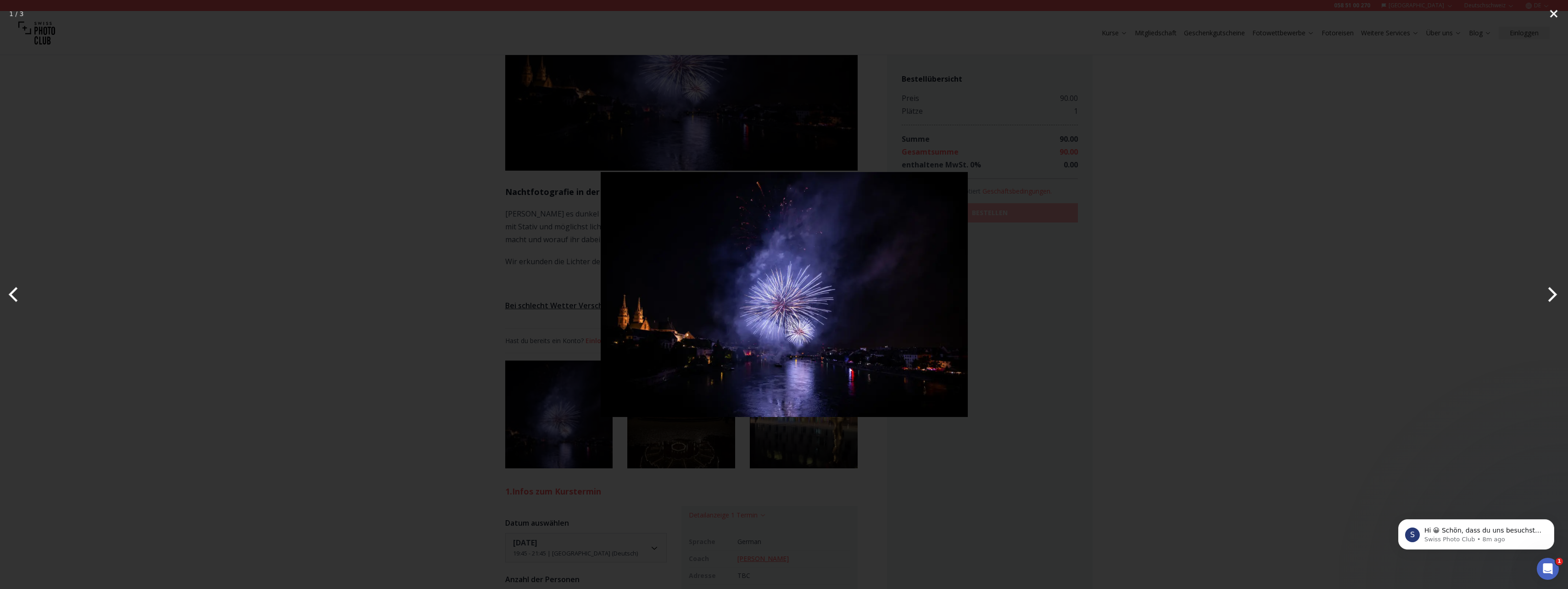
click at [1551, 12] on button "Close" at bounding box center [1554, 13] width 23 height 27
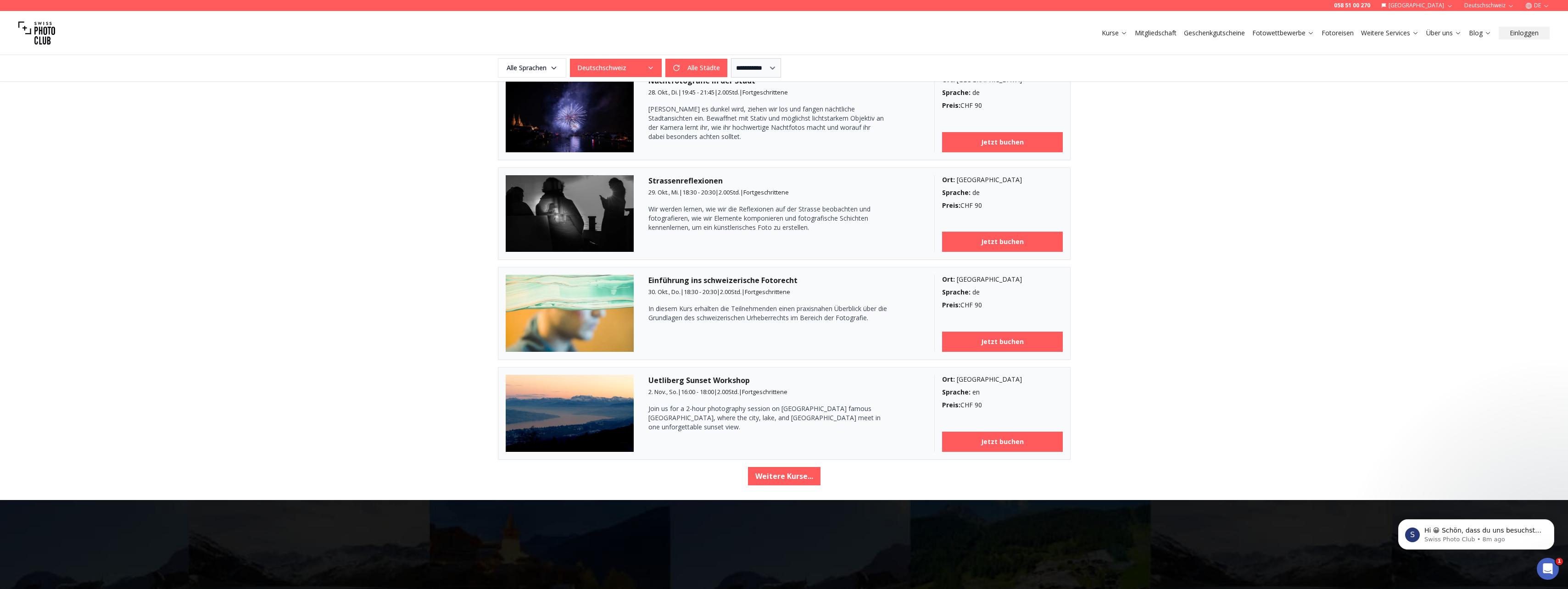
scroll to position [1377, 0]
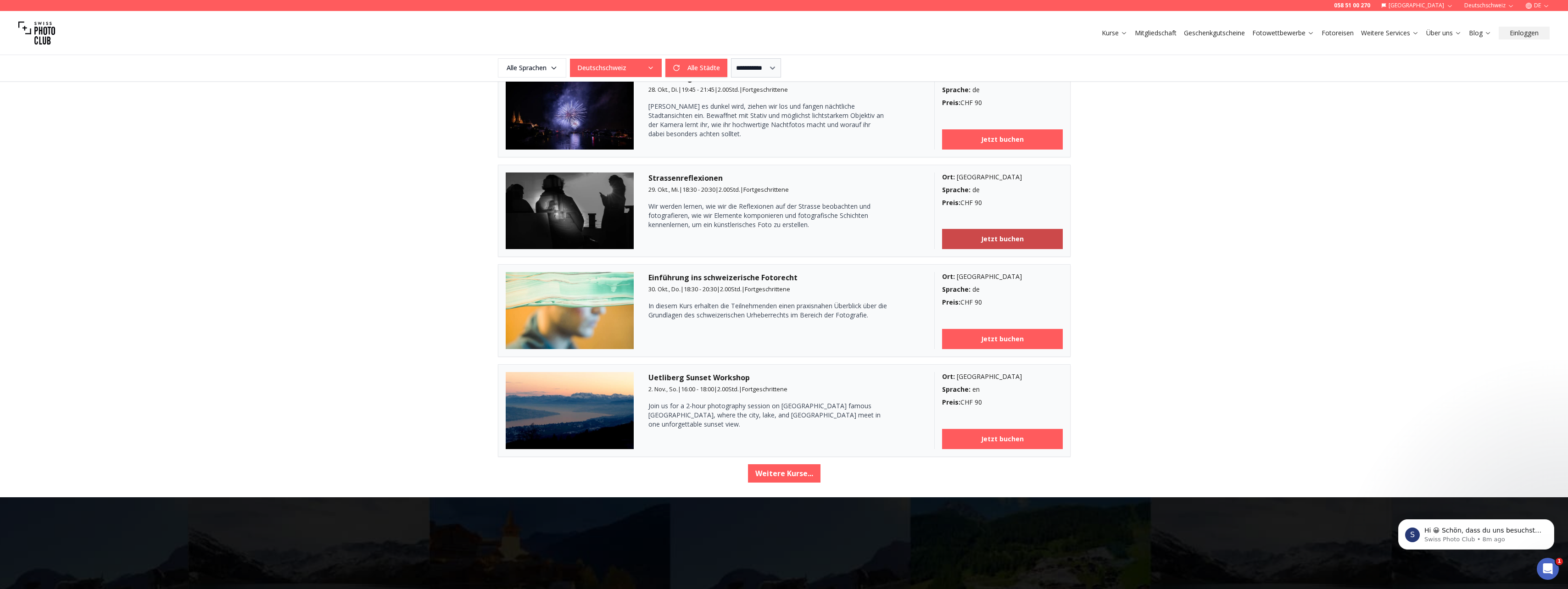
click at [1013, 242] on b "Jetzt buchen" at bounding box center [1003, 239] width 43 height 9
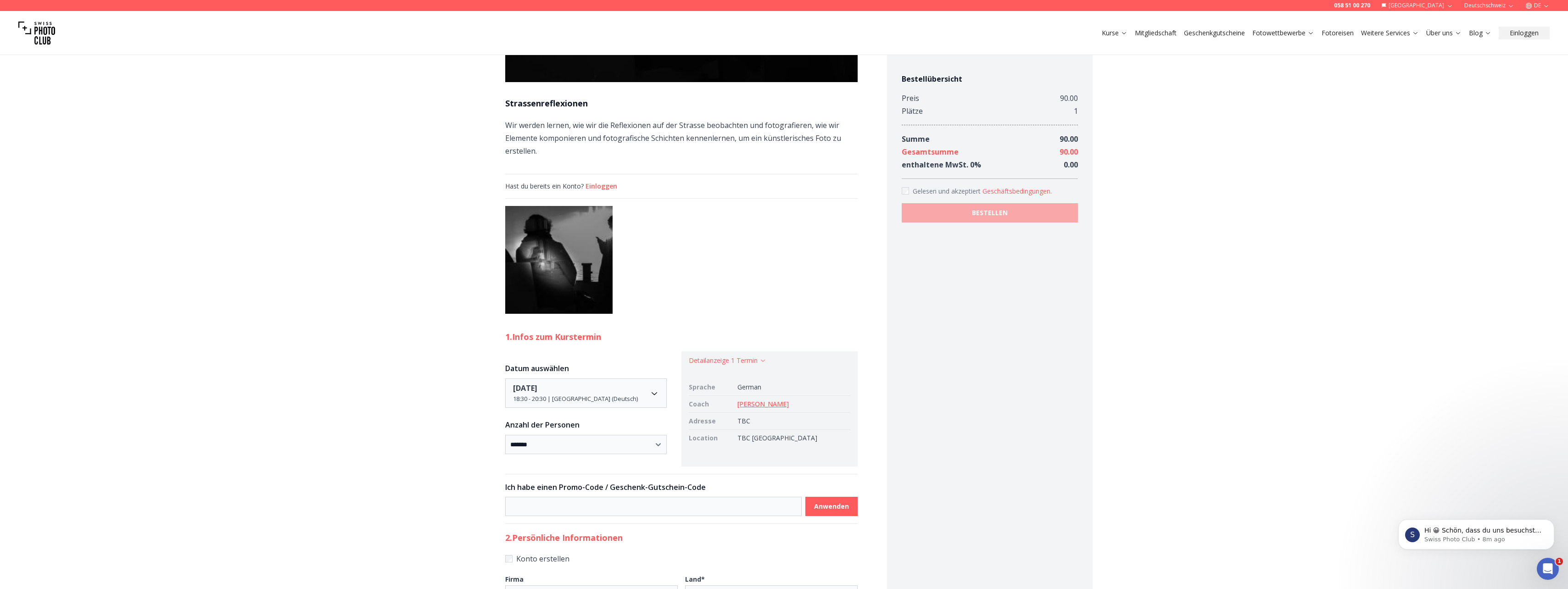
scroll to position [46, 0]
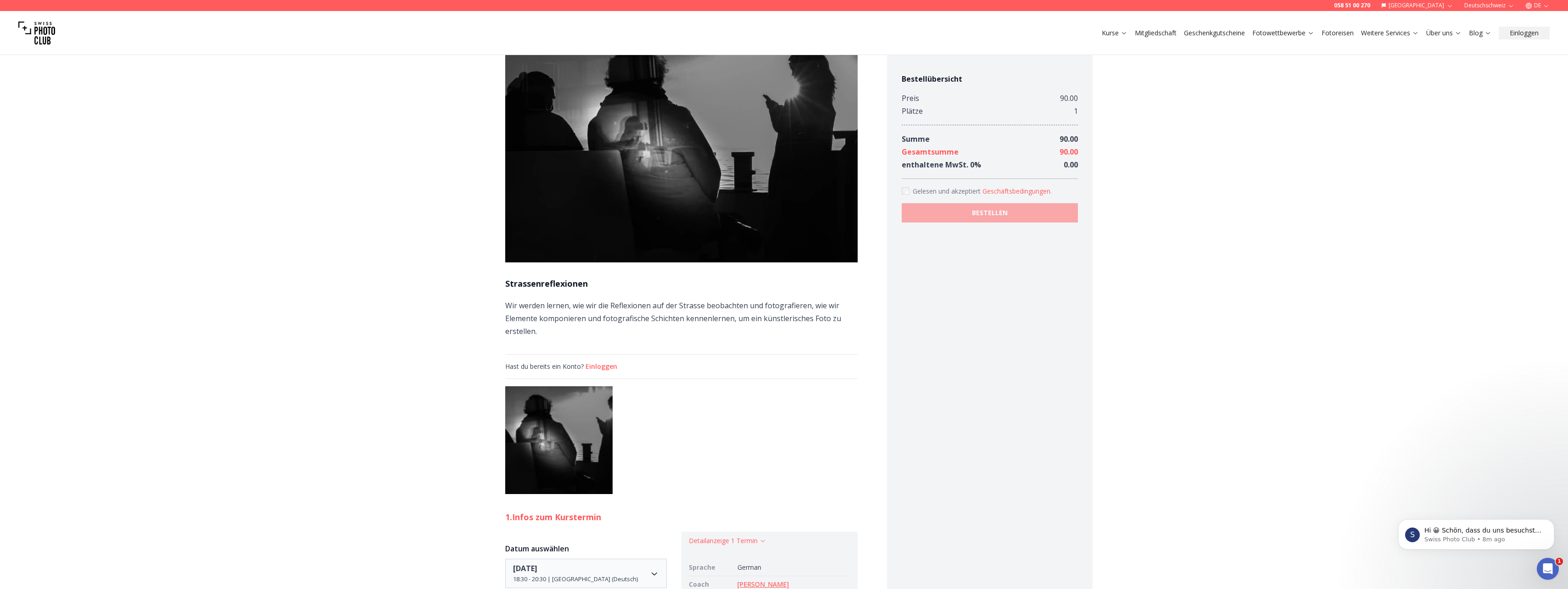
scroll to position [3, 0]
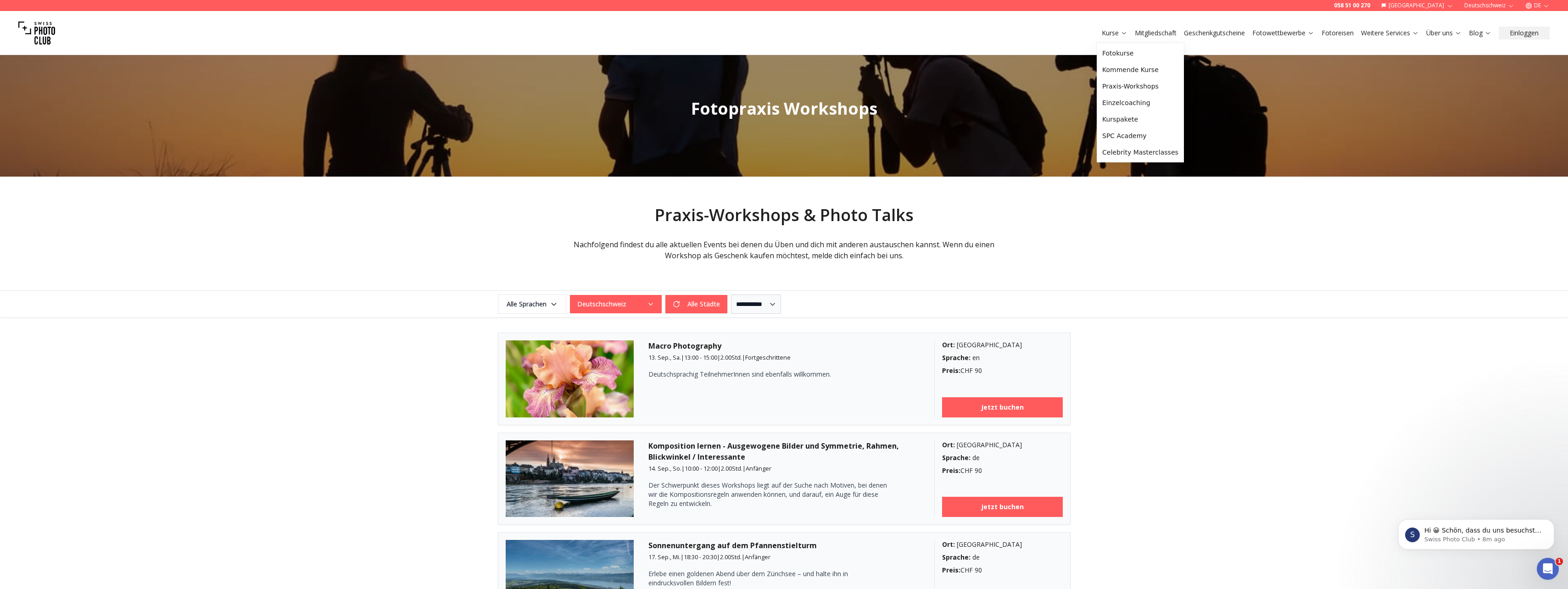
click at [1114, 35] on link "Kurse" at bounding box center [1115, 33] width 26 height 9
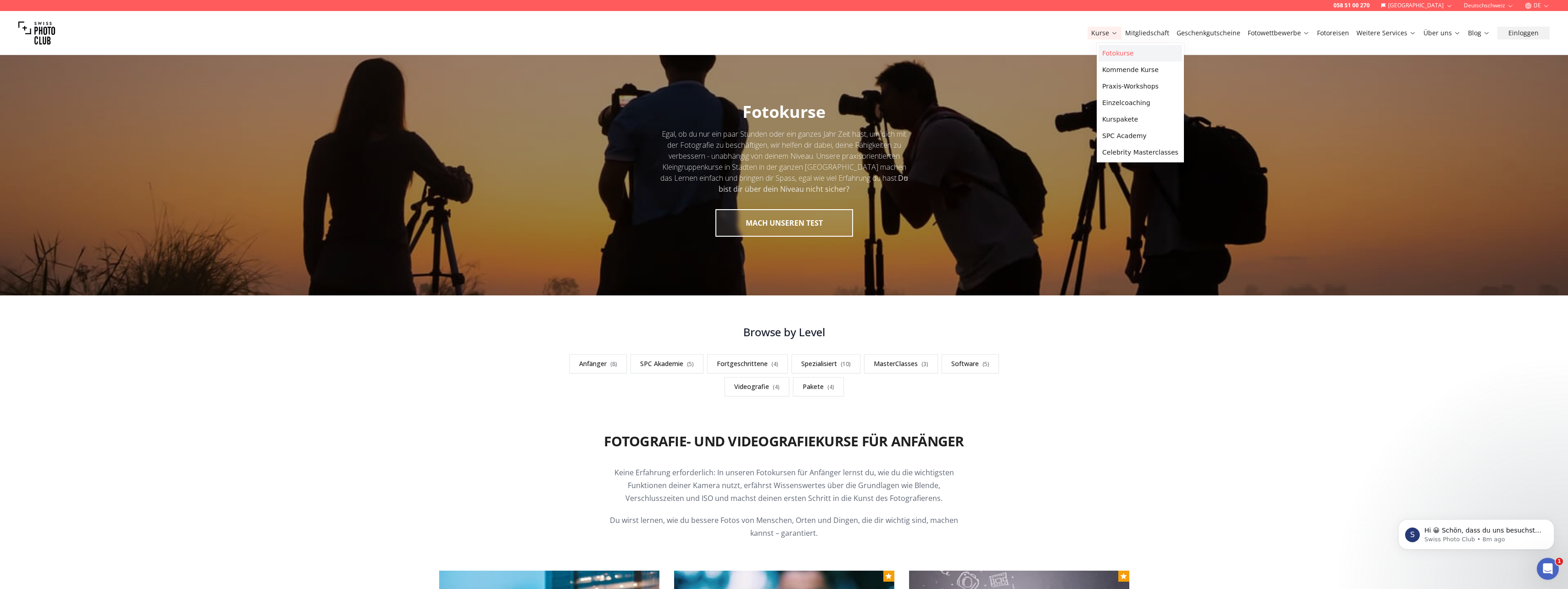
click at [1109, 50] on link "Fotokurse" at bounding box center [1140, 53] width 83 height 16
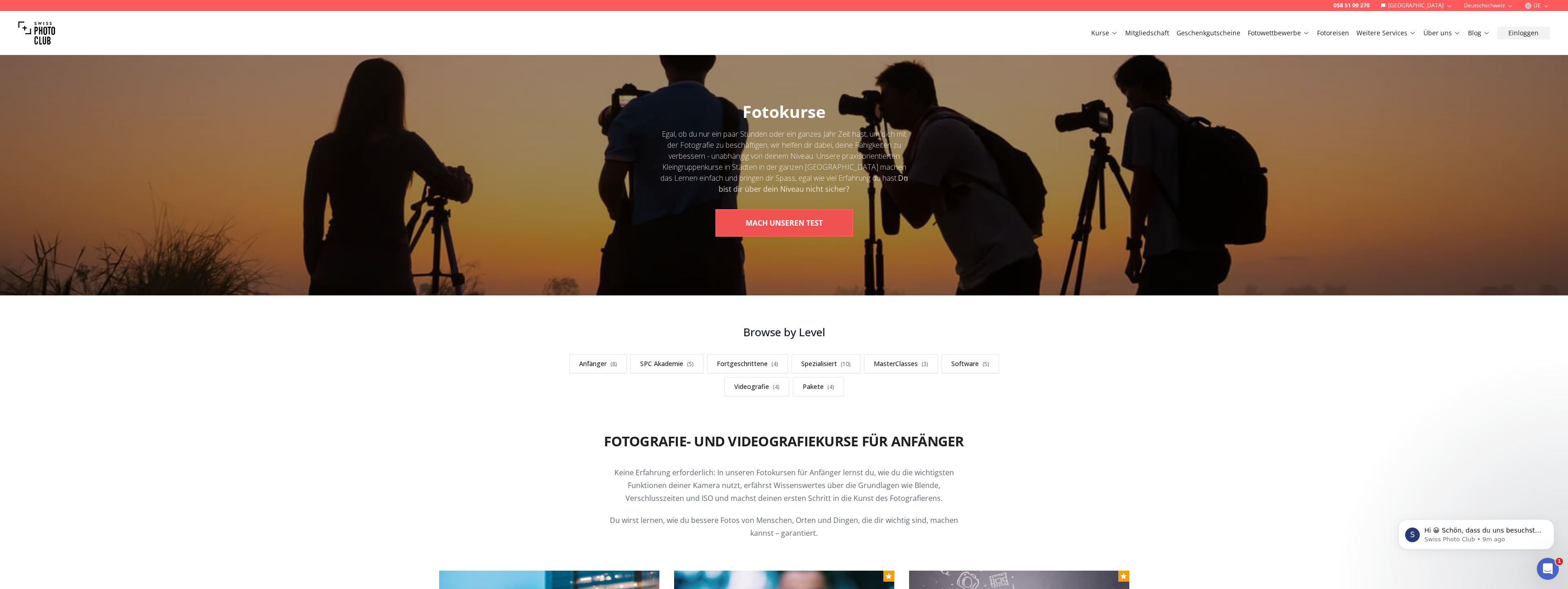
click at [777, 221] on button "MACH UNSEREN TEST" at bounding box center [784, 223] width 138 height 27
click at [897, 363] on link "MasterClasses ( 3 )" at bounding box center [901, 364] width 74 height 19
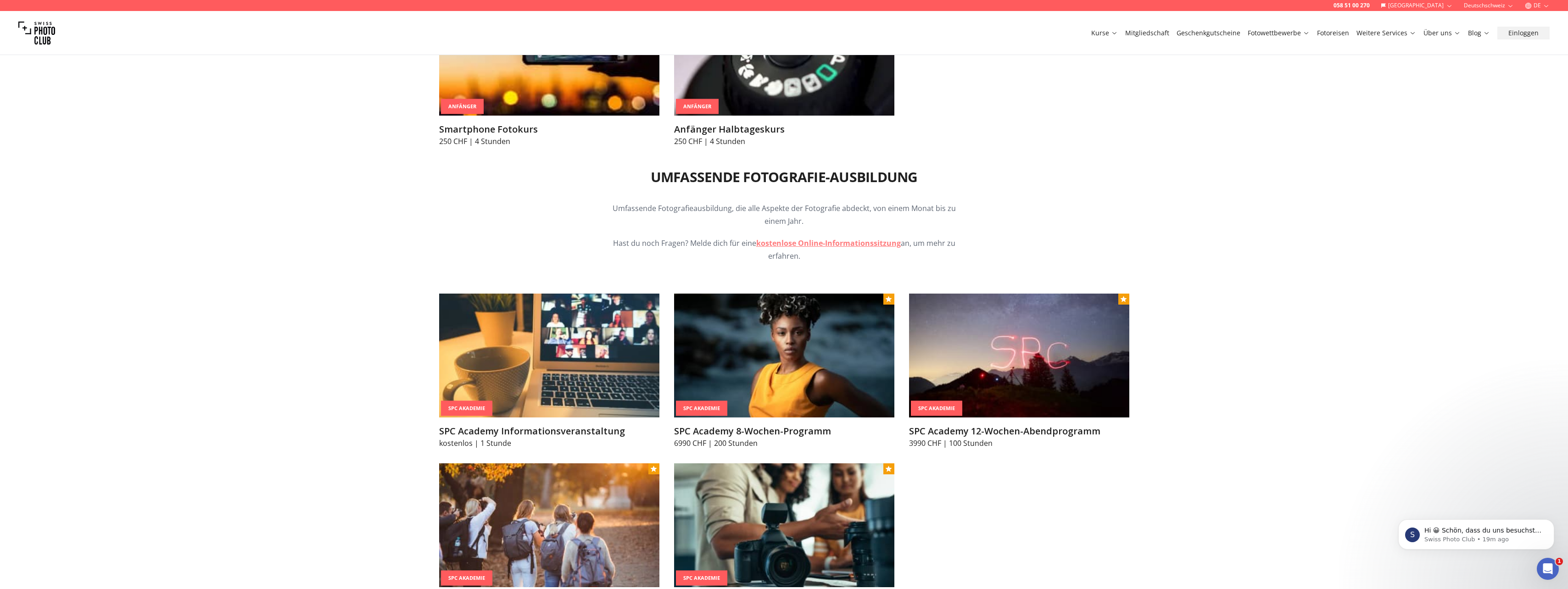
scroll to position [1009, 0]
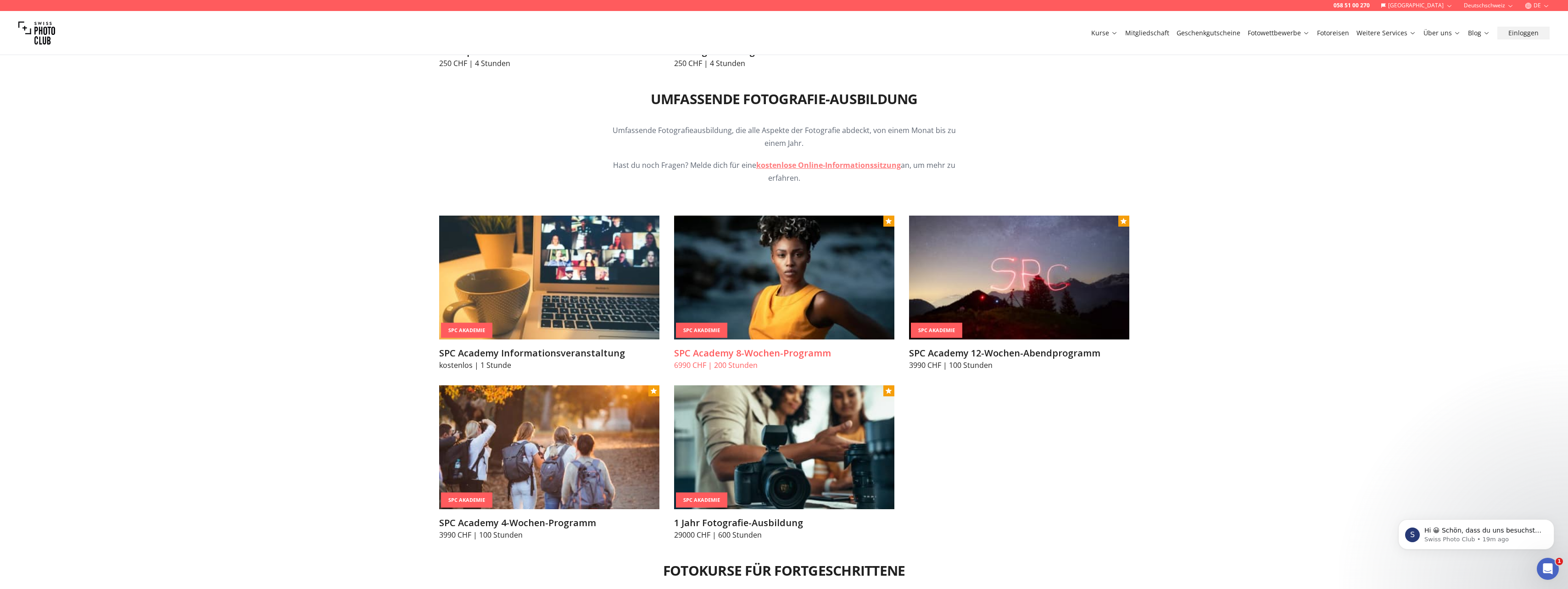
click at [744, 352] on h3 "SPC Academy 8-Wochen-Programm" at bounding box center [784, 353] width 220 height 13
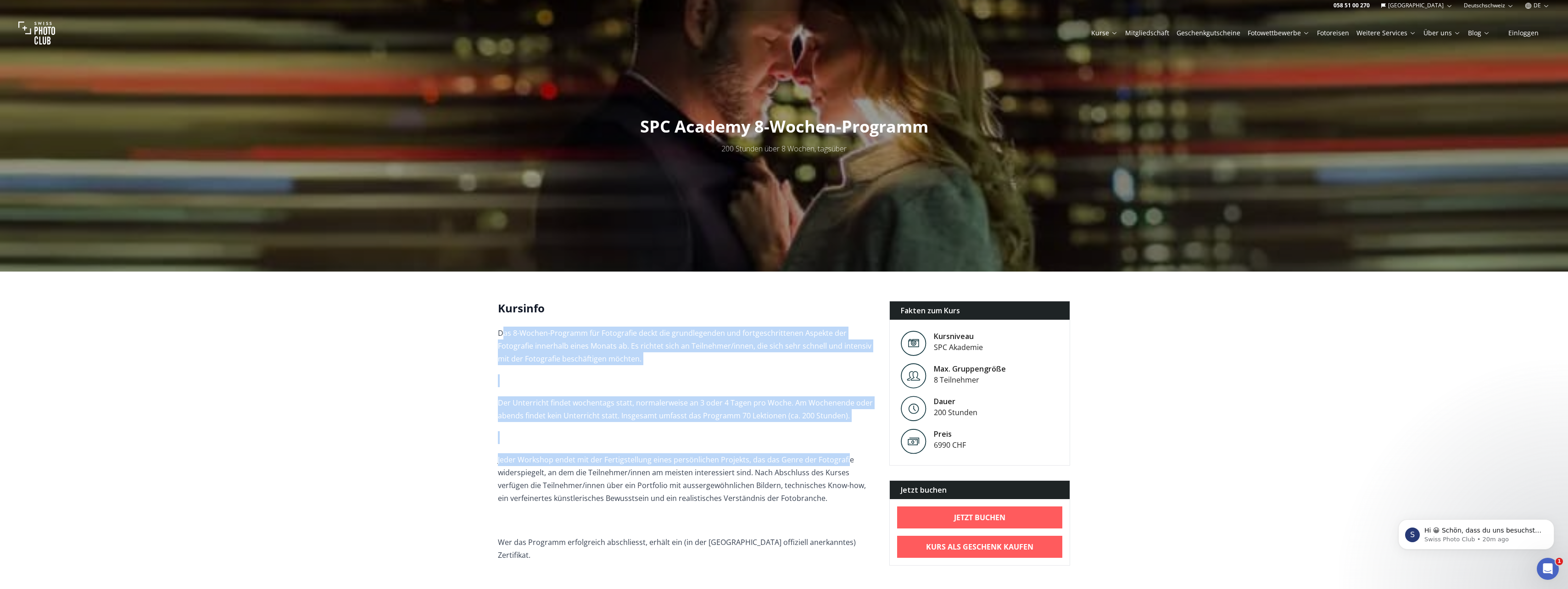
drag, startPoint x: 502, startPoint y: 333, endPoint x: 845, endPoint y: 458, distance: 365.1
click at [845, 458] on span "Das 8-Wochen-Programm für Fotografie deckt die grundlegenden und fortgeschritte…" at bounding box center [686, 472] width 377 height 291
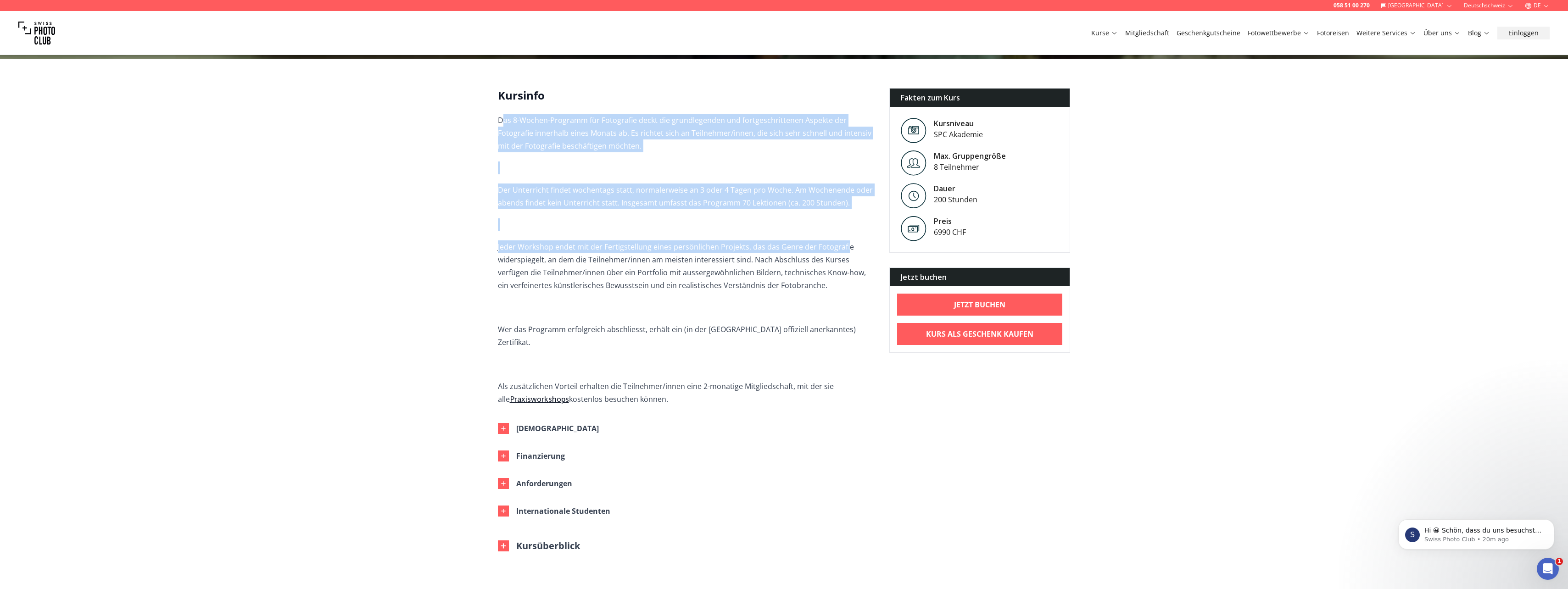
scroll to position [229, 0]
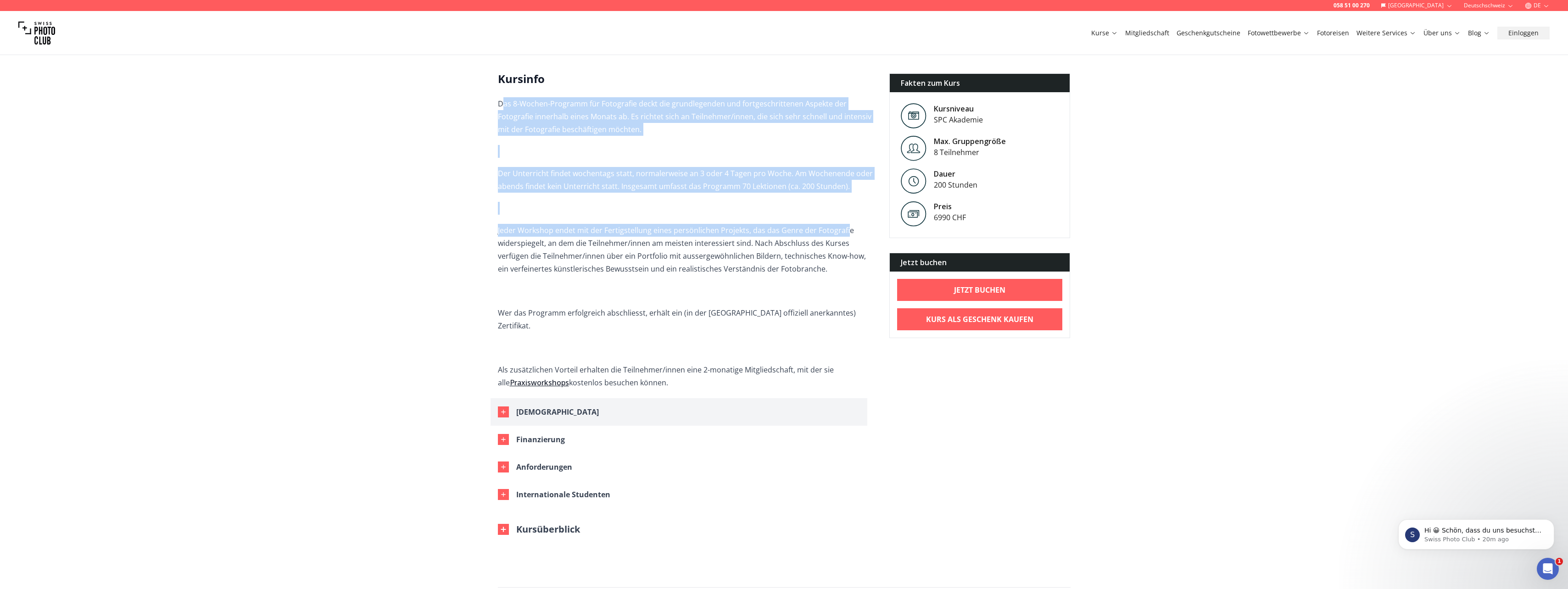
click at [502, 408] on icon "button" at bounding box center [503, 412] width 7 height 7
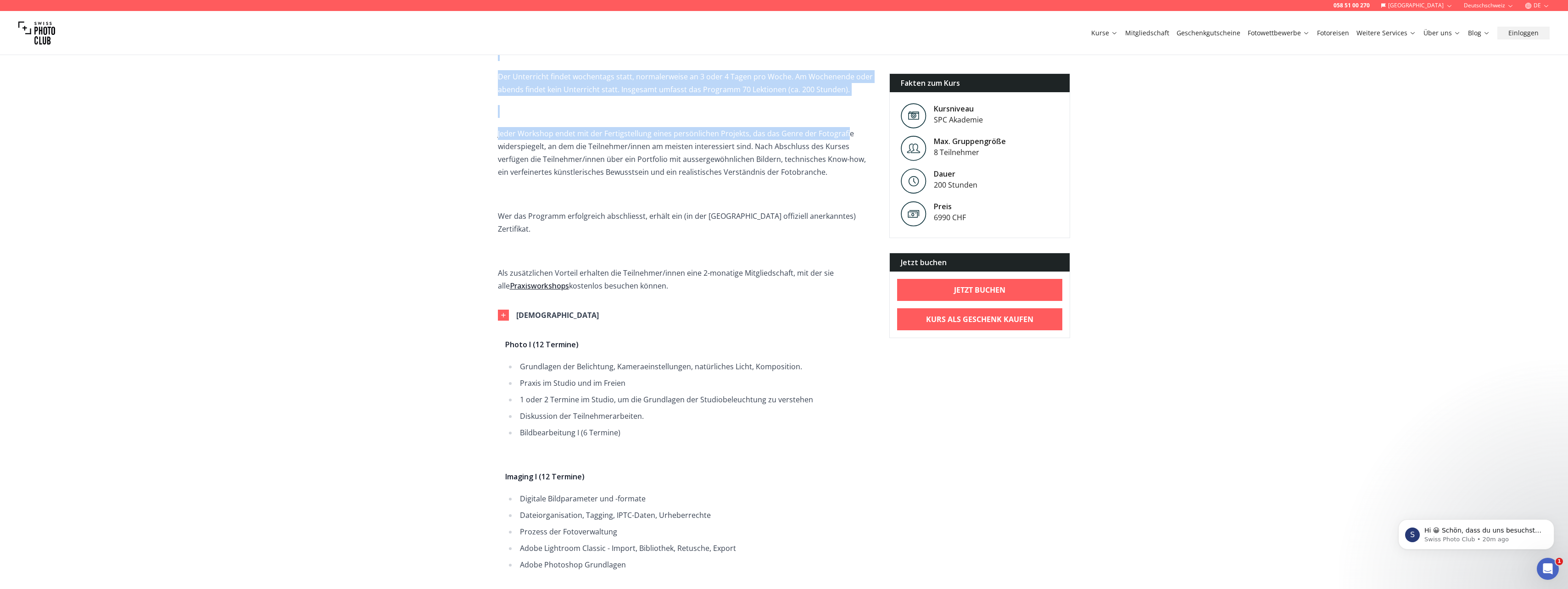
scroll to position [367, 0]
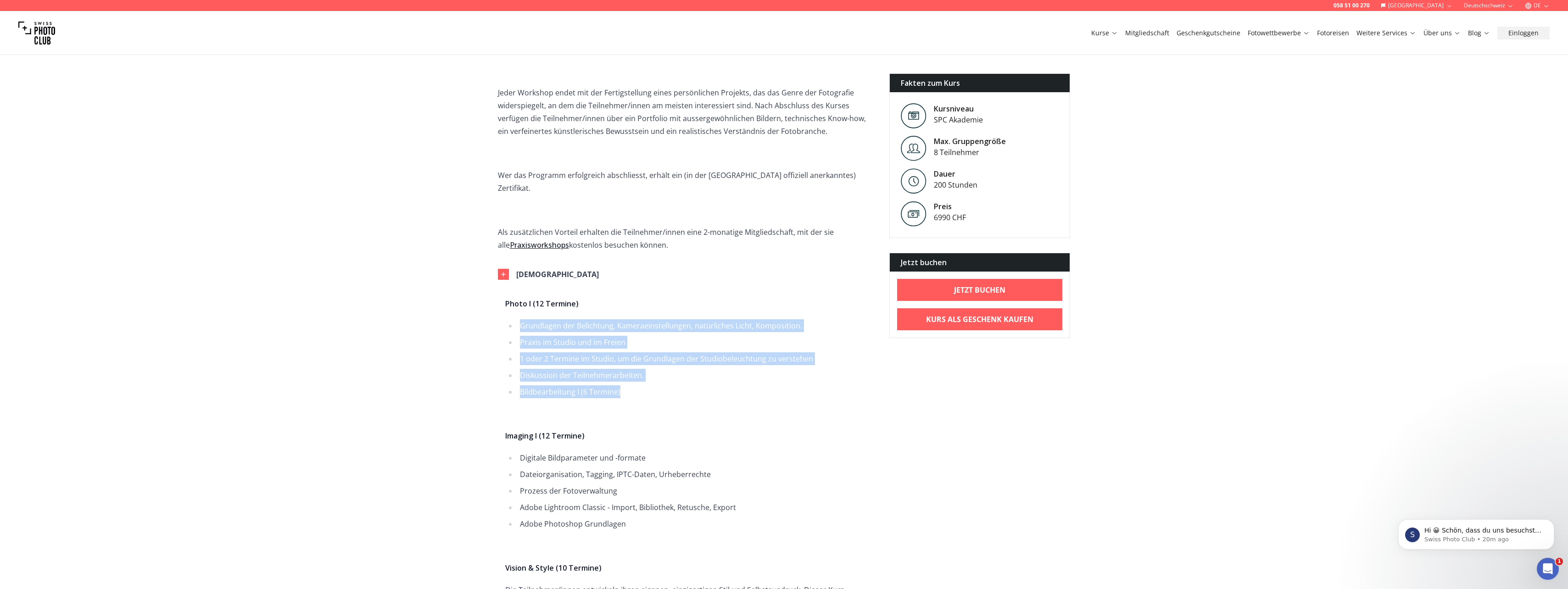
drag, startPoint x: 519, startPoint y: 313, endPoint x: 810, endPoint y: 382, distance: 299.1
click at [810, 382] on ul "Grundlagen der Belichtung, Kameraeinstellungen, natürliches Licht, Komposition.…" at bounding box center [686, 359] width 362 height 79
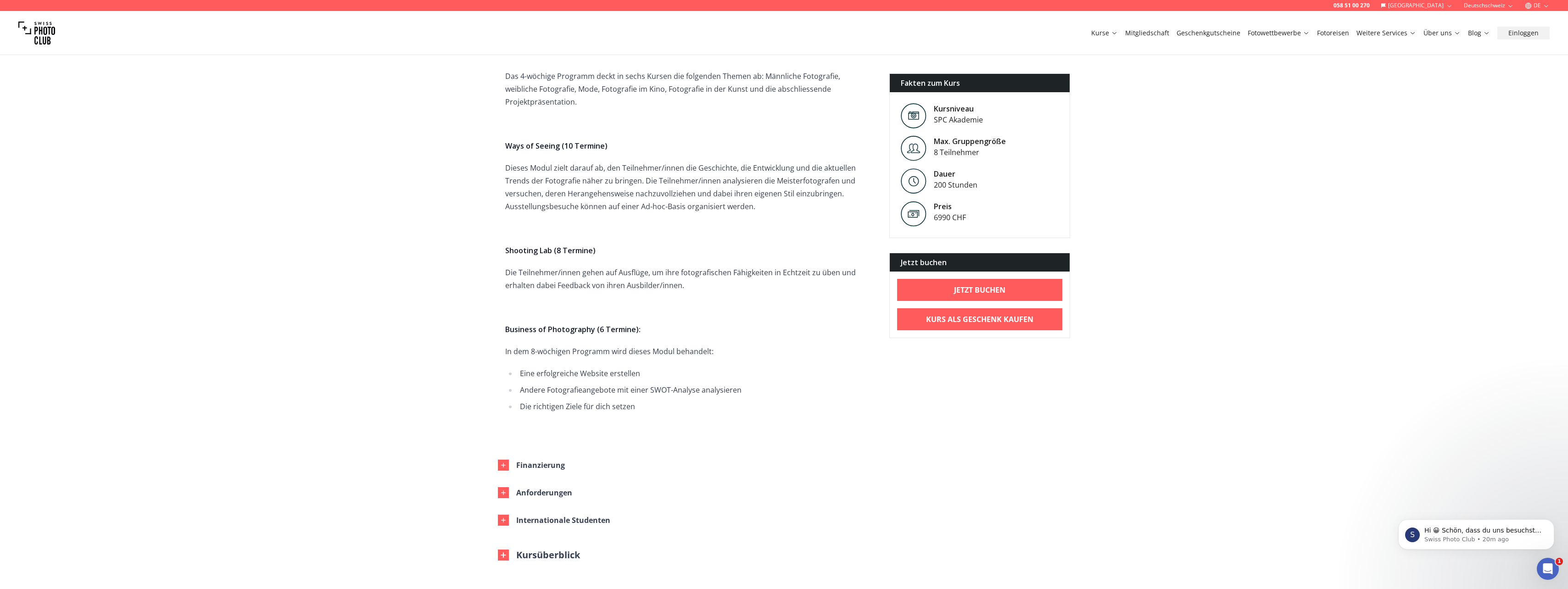
scroll to position [1193, 0]
click at [501, 458] on icon "button" at bounding box center [503, 461] width 7 height 7
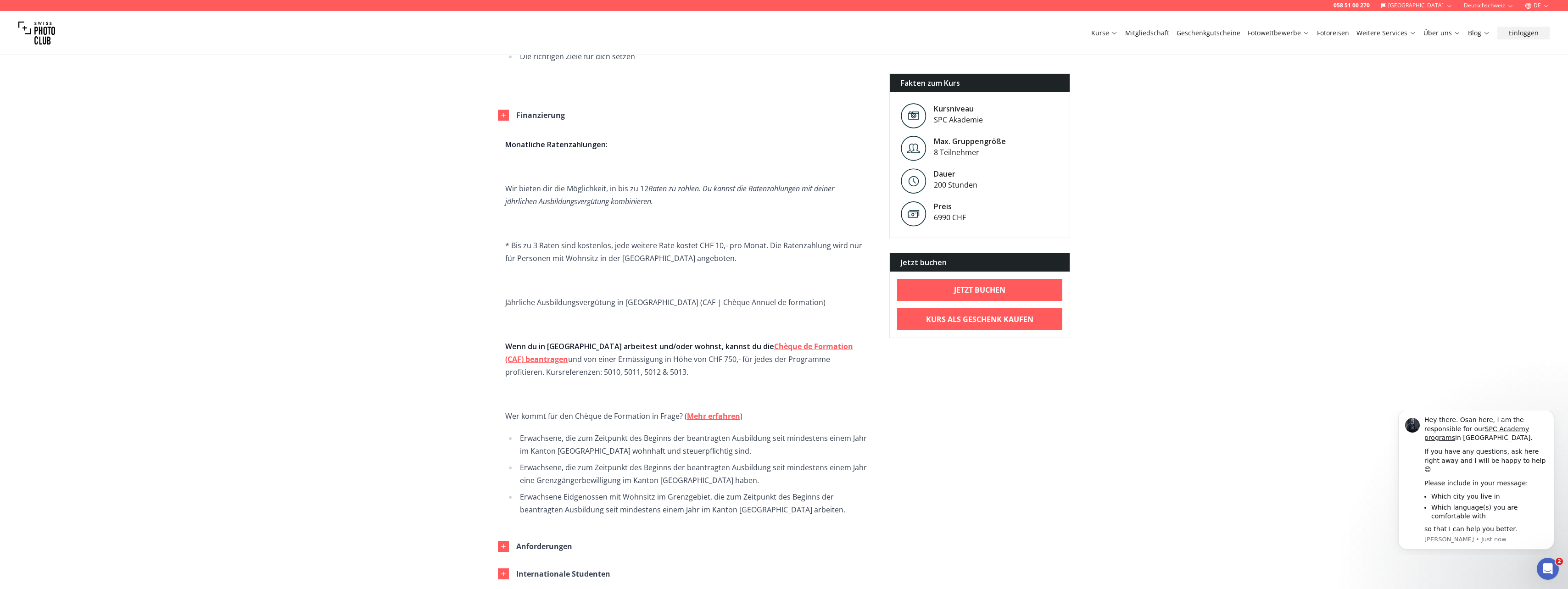
scroll to position [1560, 0]
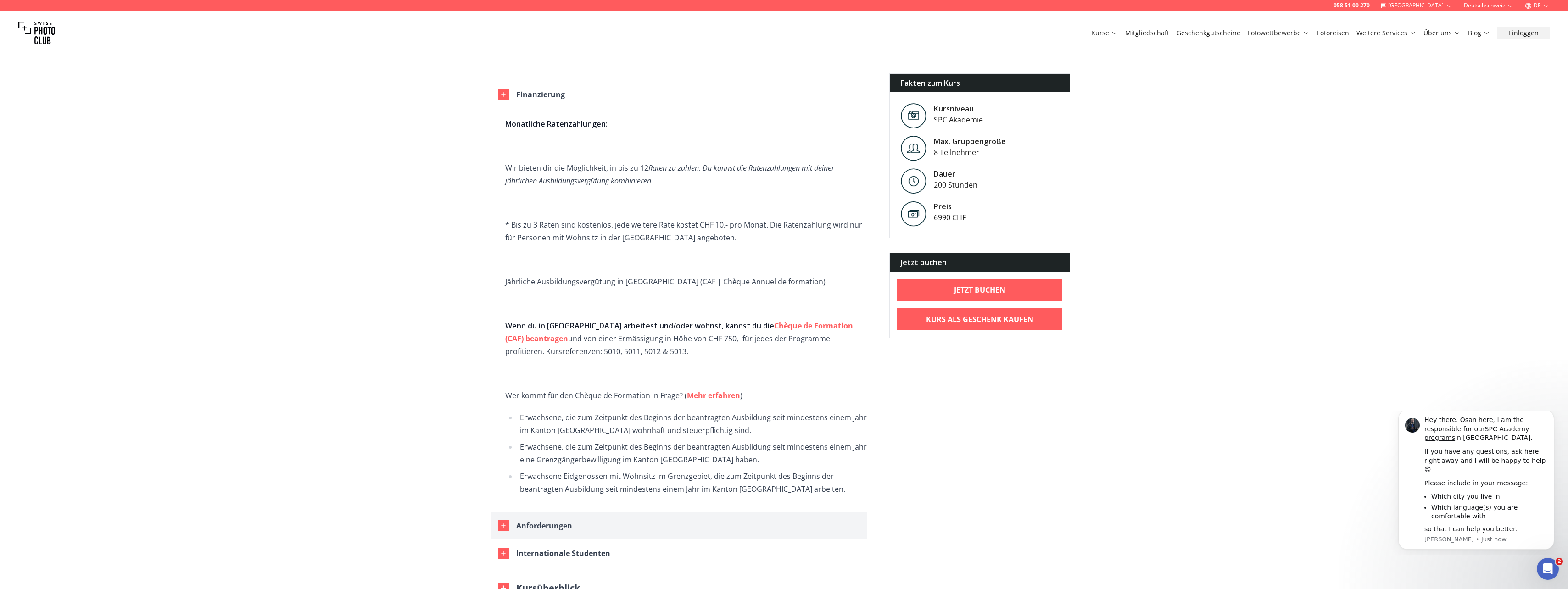
click at [504, 522] on icon "button" at bounding box center [503, 526] width 7 height 7
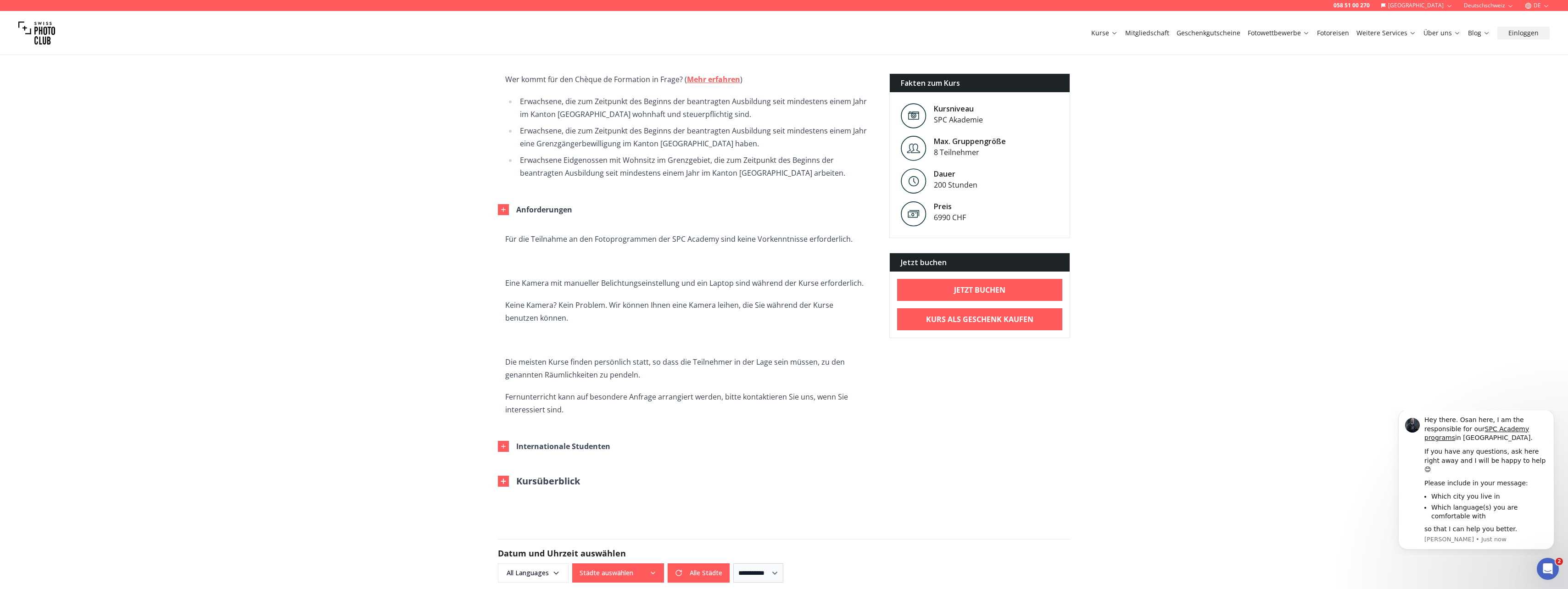
scroll to position [1881, 0]
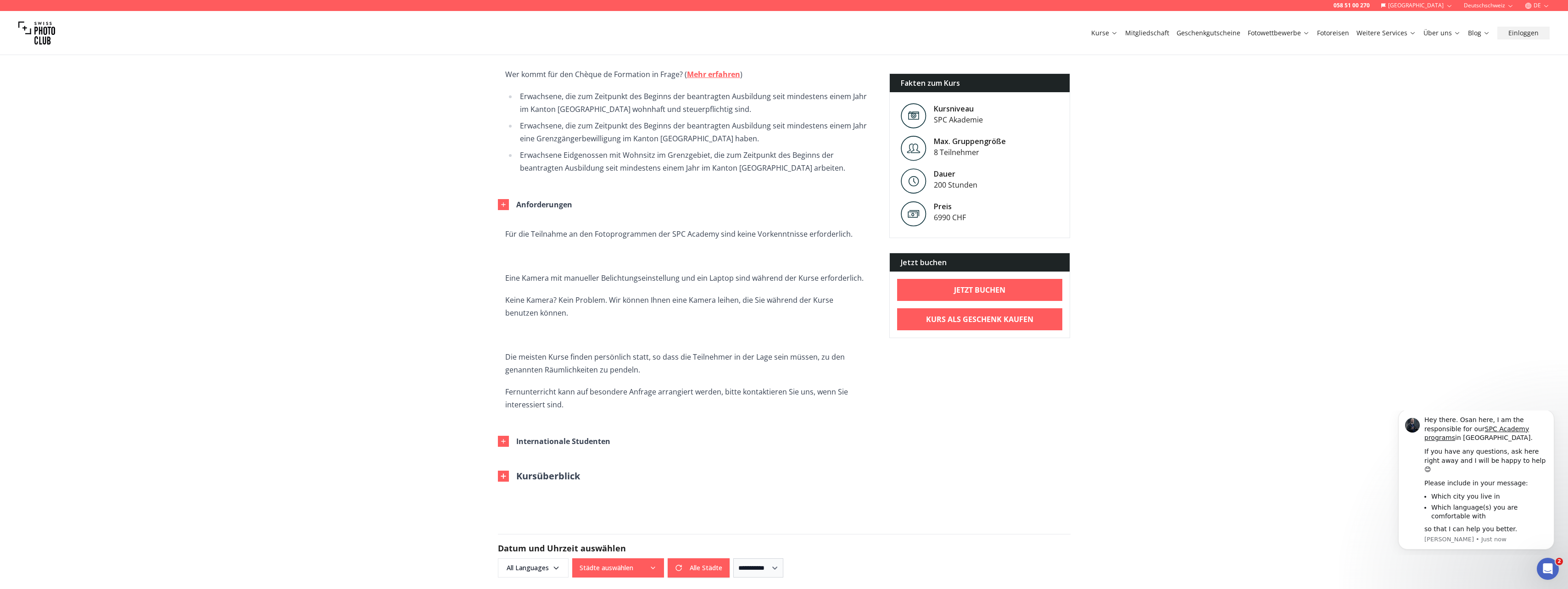
click at [502, 470] on img at bounding box center [503, 476] width 11 height 11
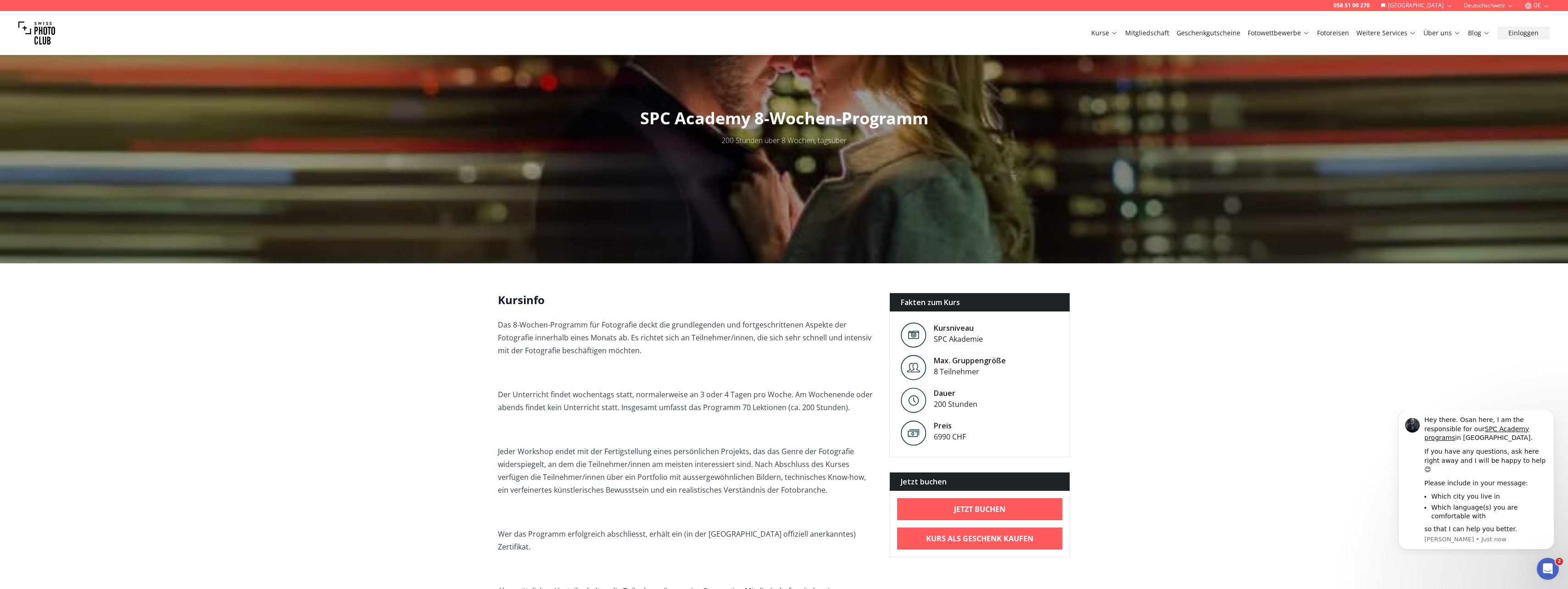
scroll to position [0, 0]
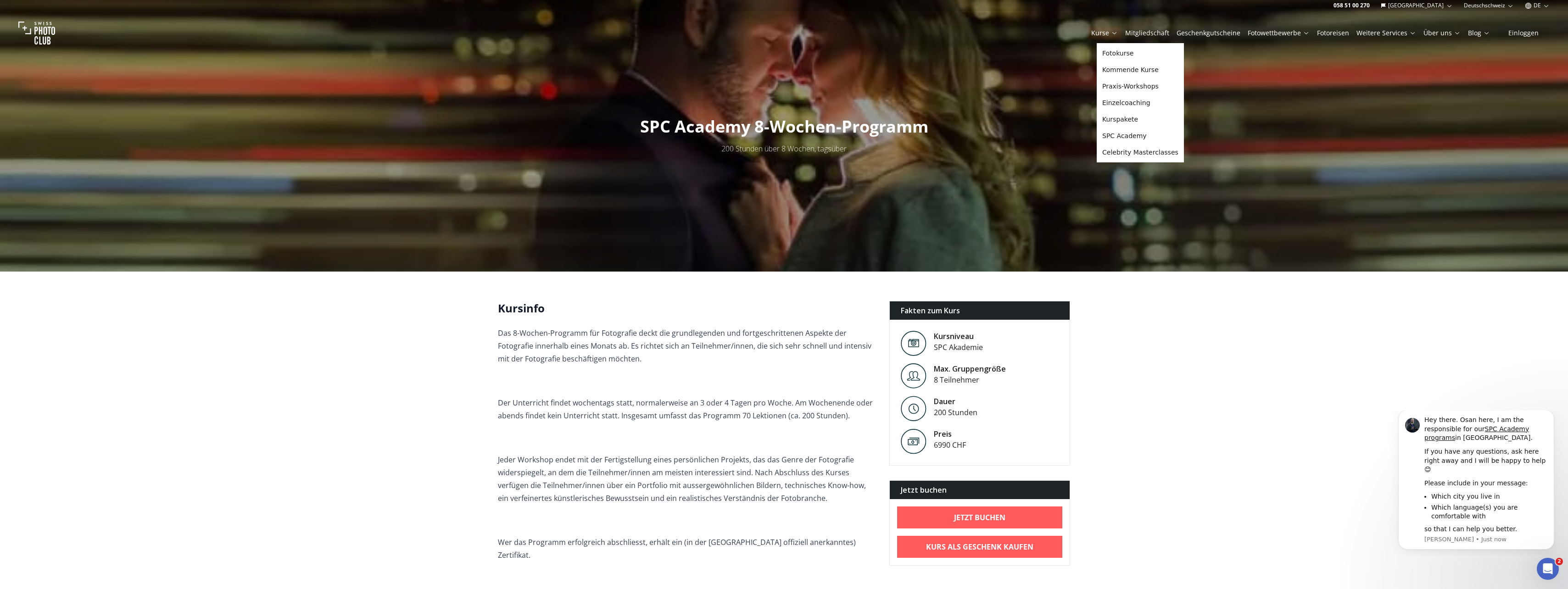
click at [1115, 33] on link "Kurse" at bounding box center [1105, 33] width 27 height 9
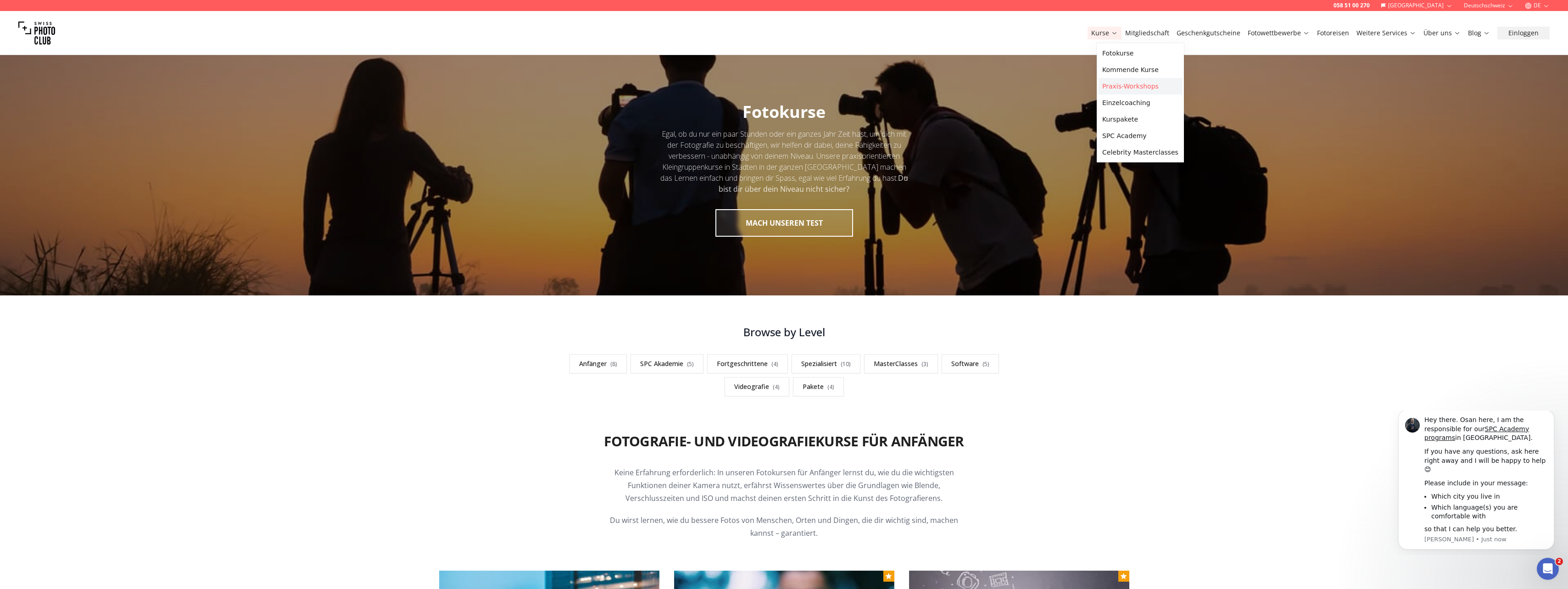
click at [1130, 88] on link "Praxis-Workshops" at bounding box center [1140, 86] width 83 height 16
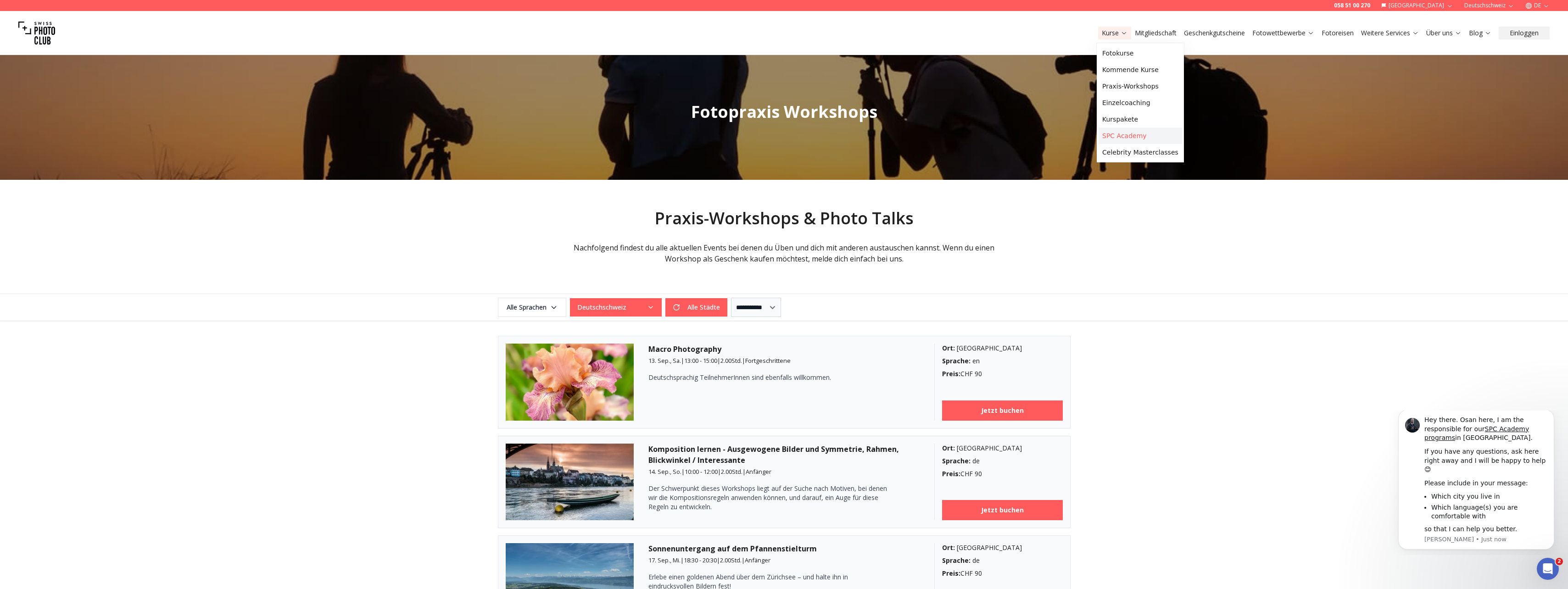
click at [1110, 133] on link "SPC Academy" at bounding box center [1140, 136] width 83 height 16
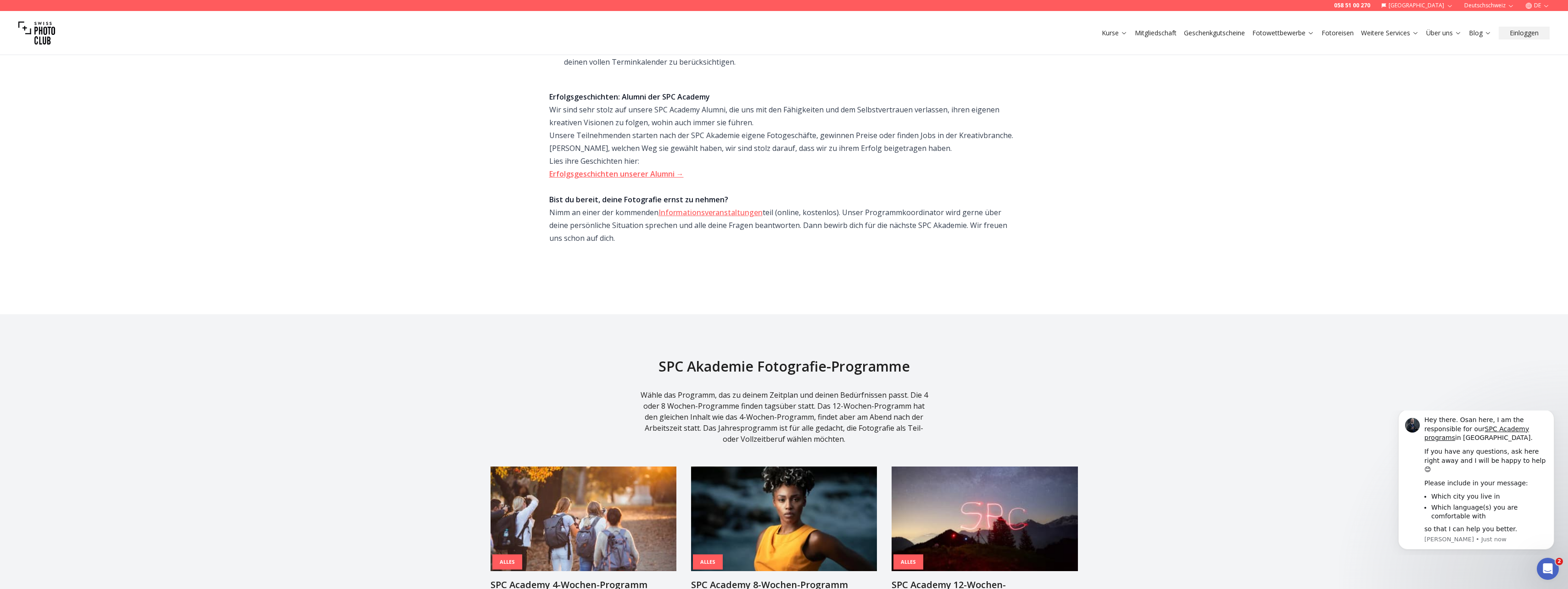
scroll to position [688, 0]
